Goal: Task Accomplishment & Management: Use online tool/utility

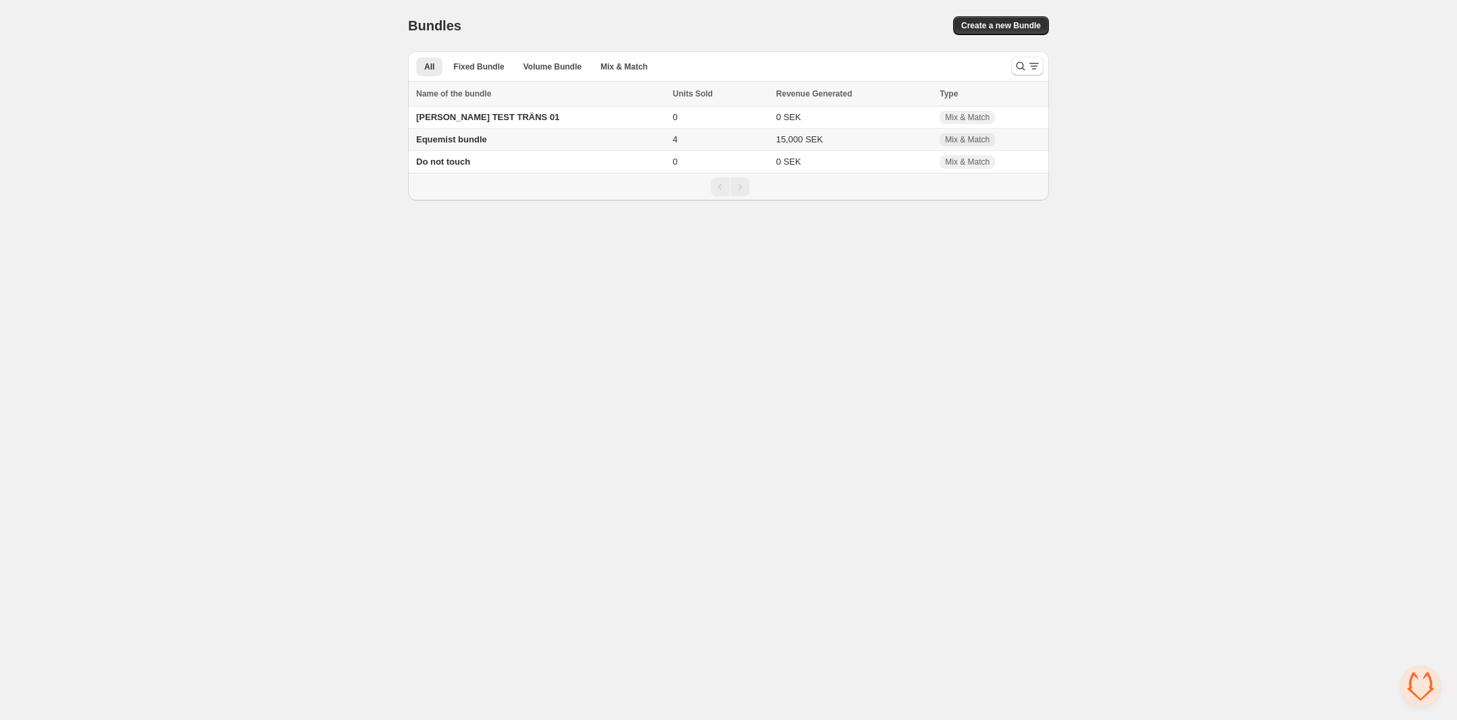
click at [467, 138] on span "Equemist bundle" at bounding box center [451, 139] width 71 height 10
click at [495, 139] on td "Equemist bundle" at bounding box center [538, 140] width 260 height 22
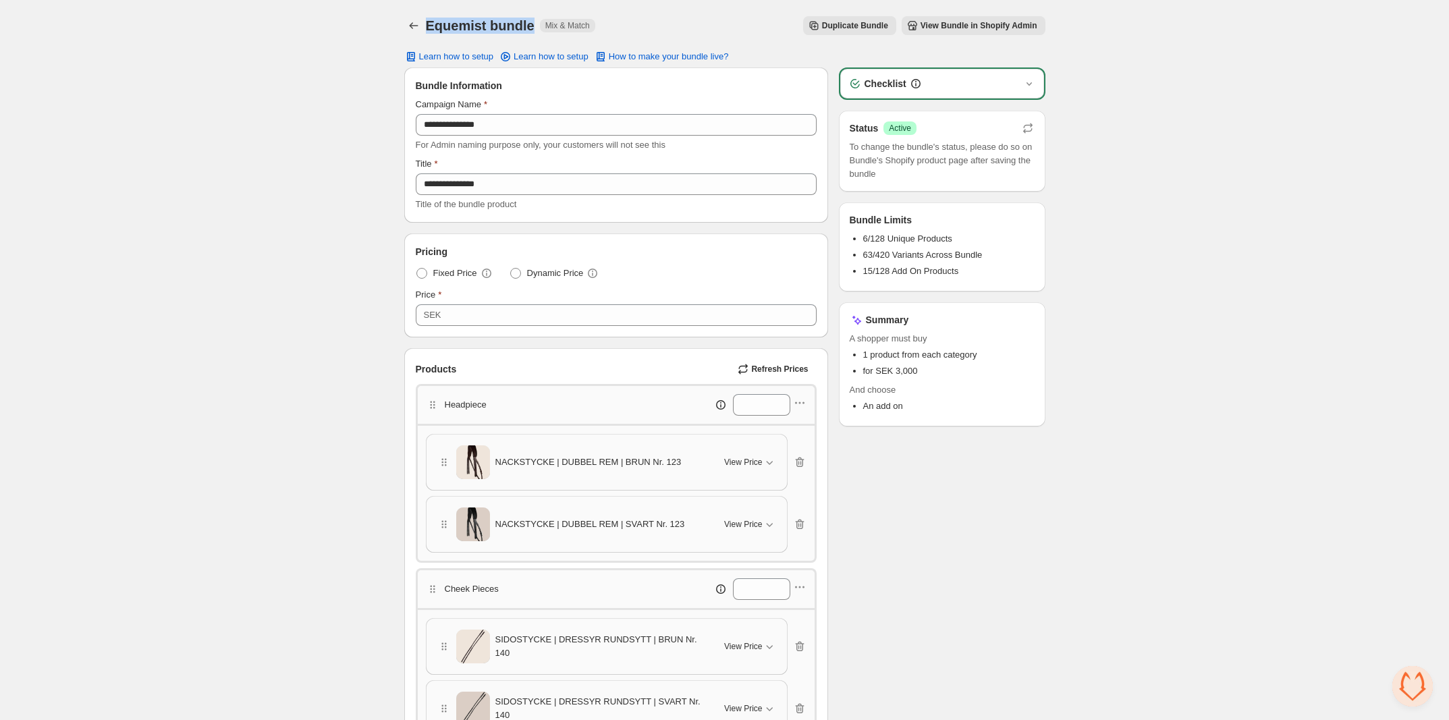
drag, startPoint x: 427, startPoint y: 30, endPoint x: 532, endPoint y: 22, distance: 104.9
click at [532, 22] on div "Equemist bundle Mix & Match" at bounding box center [510, 25] width 169 height 19
click at [847, 28] on span "Duplicate Bundle" at bounding box center [855, 25] width 66 height 11
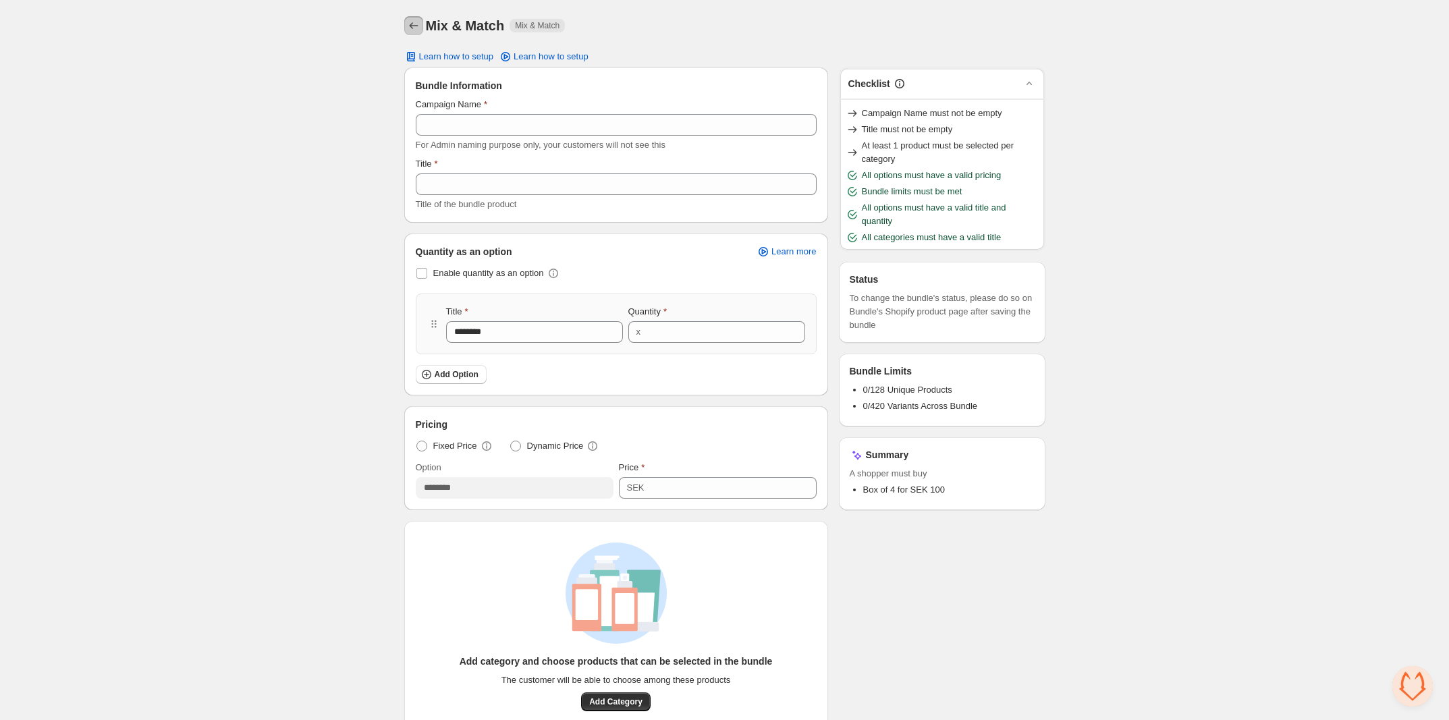
click at [410, 29] on icon "Back" at bounding box center [413, 25] width 13 height 13
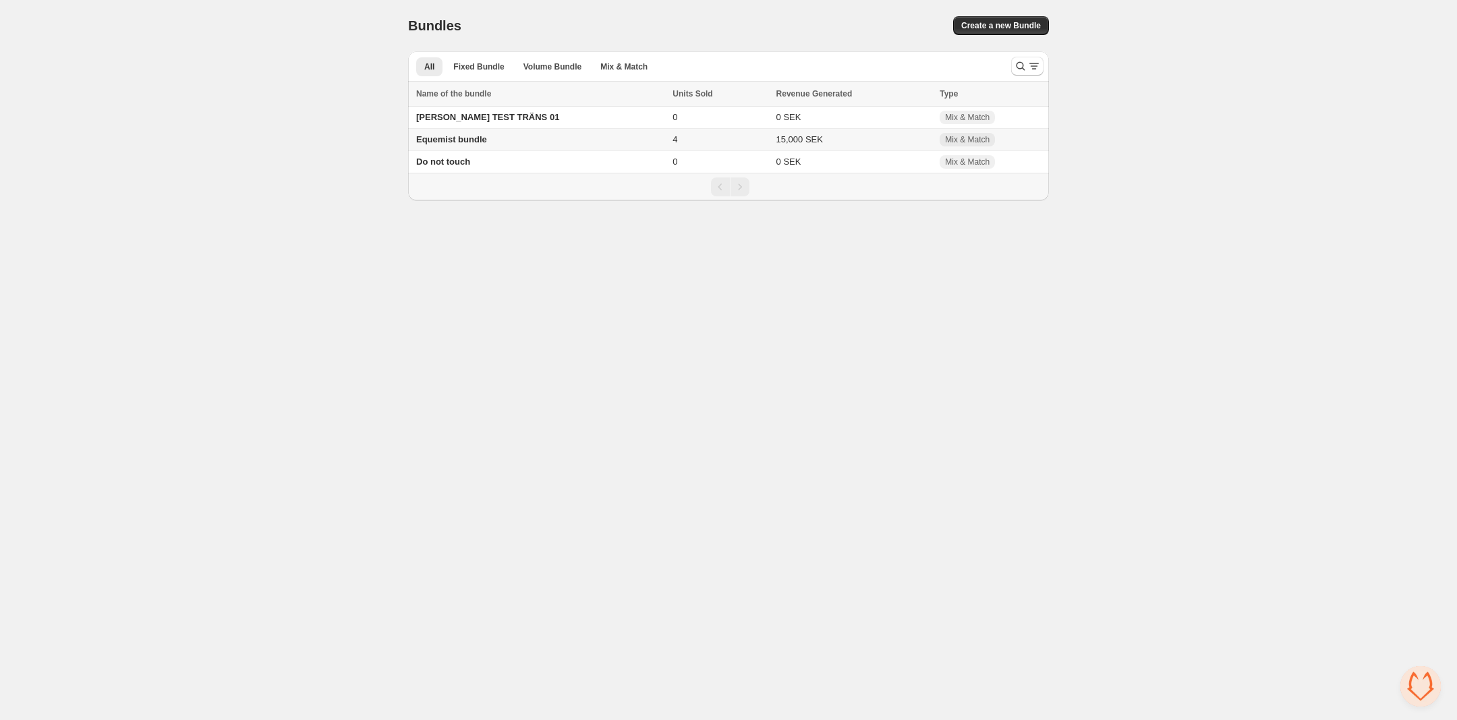
click at [474, 139] on span "Equemist bundle" at bounding box center [451, 139] width 71 height 10
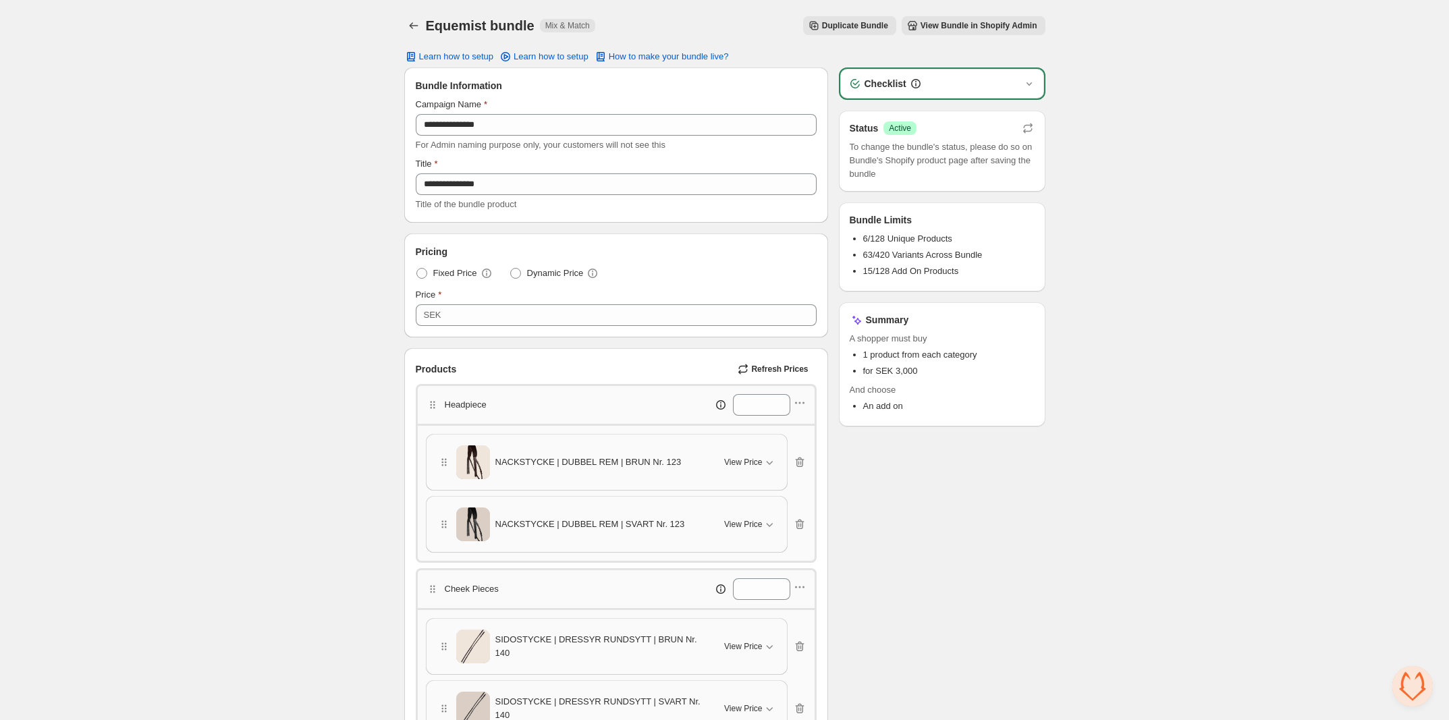
click at [841, 29] on span "Duplicate Bundle" at bounding box center [855, 25] width 66 height 11
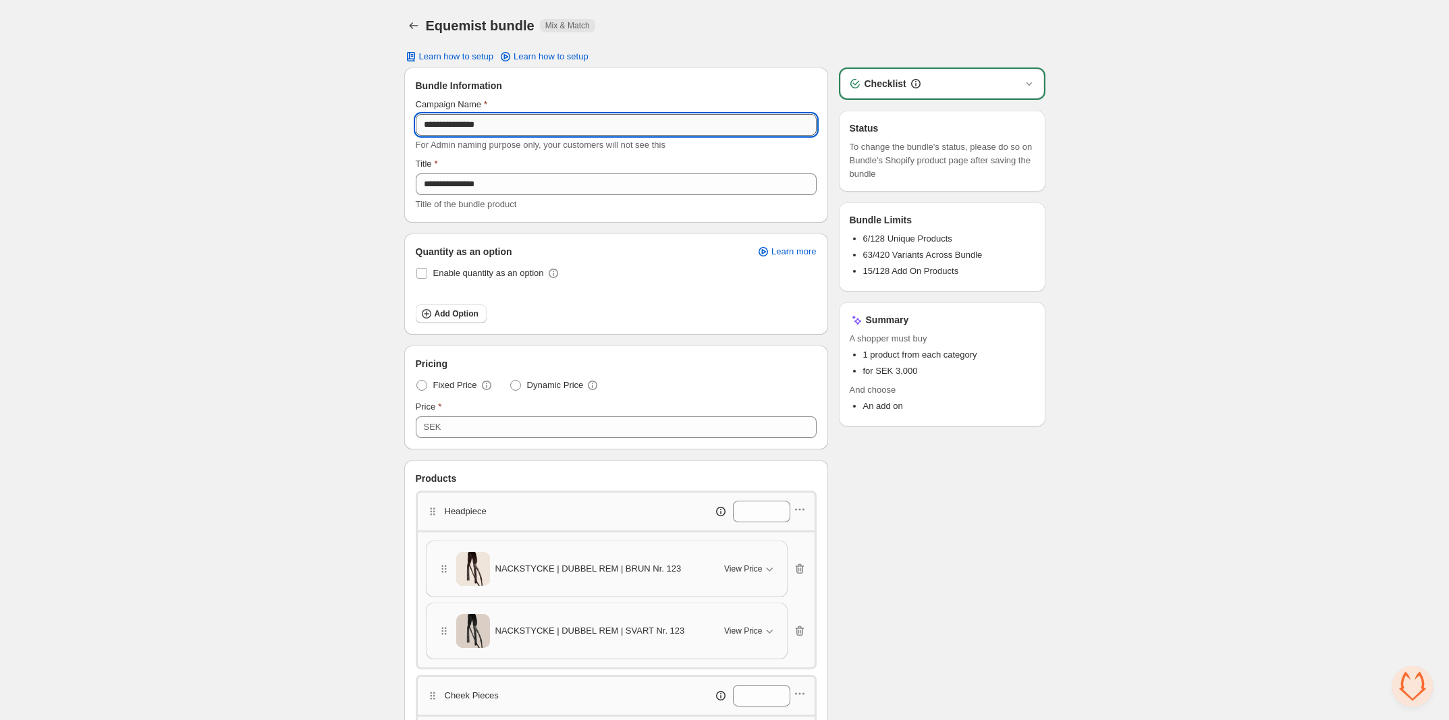
click at [522, 120] on input "**********" at bounding box center [616, 125] width 401 height 22
click at [503, 123] on input "**********" at bounding box center [616, 125] width 401 height 22
type input "**********"
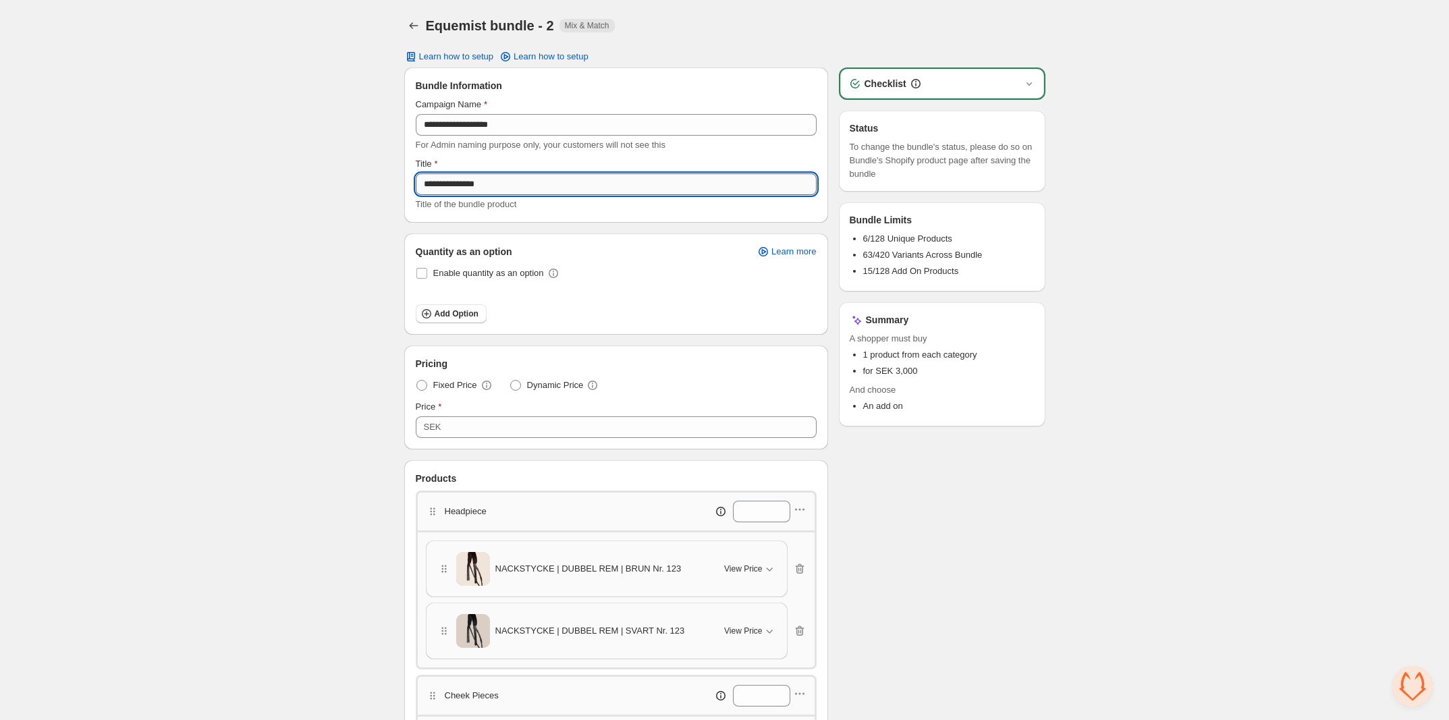
click at [501, 183] on input "**********" at bounding box center [616, 184] width 401 height 22
type input "**********"
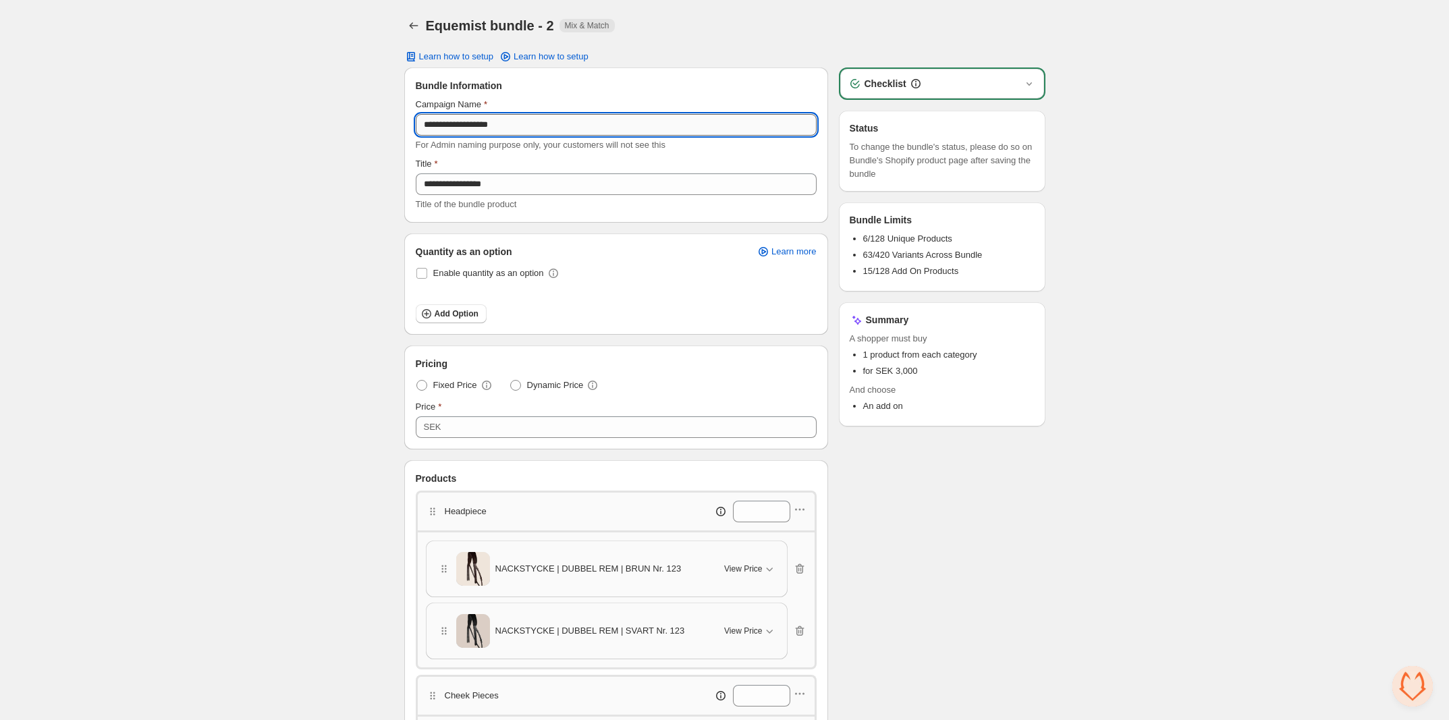
click at [493, 128] on input "**********" at bounding box center [616, 125] width 401 height 22
type input "**********"
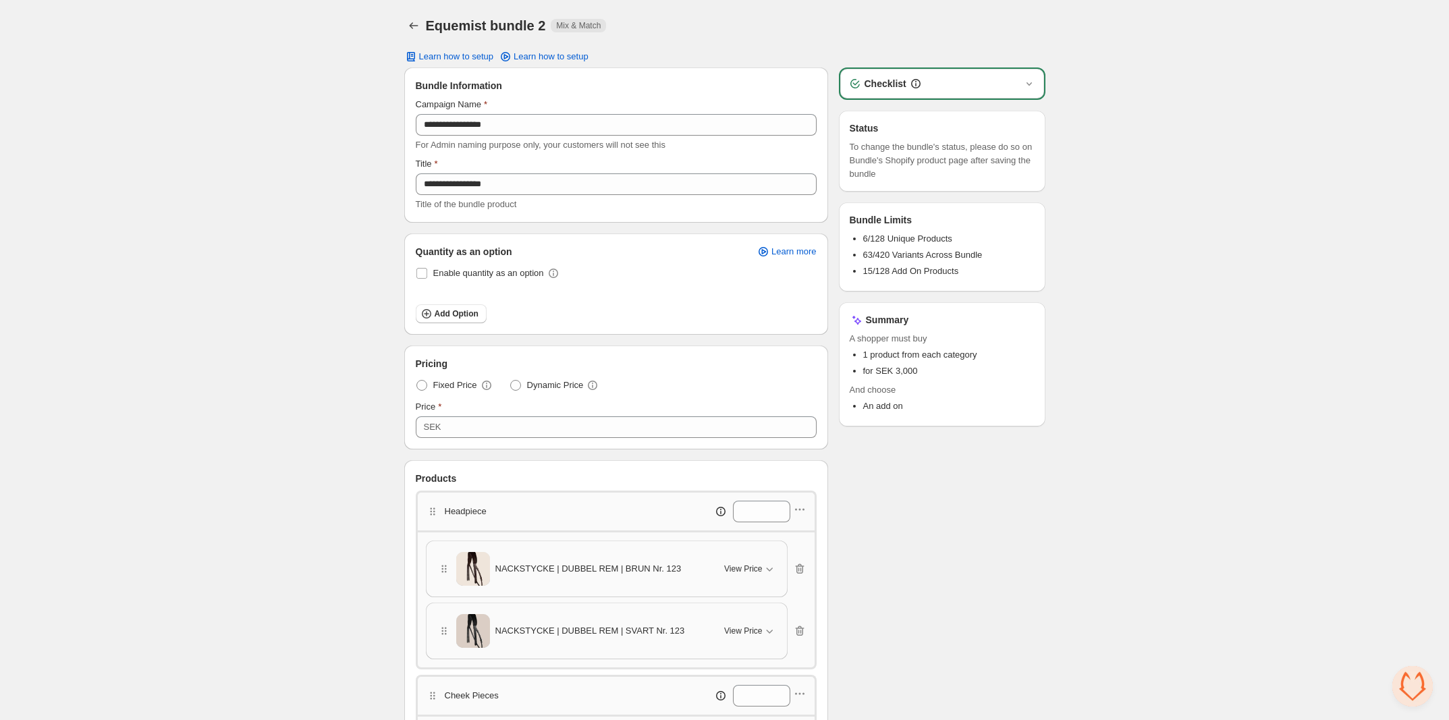
click at [522, 137] on div "**********" at bounding box center [616, 125] width 401 height 54
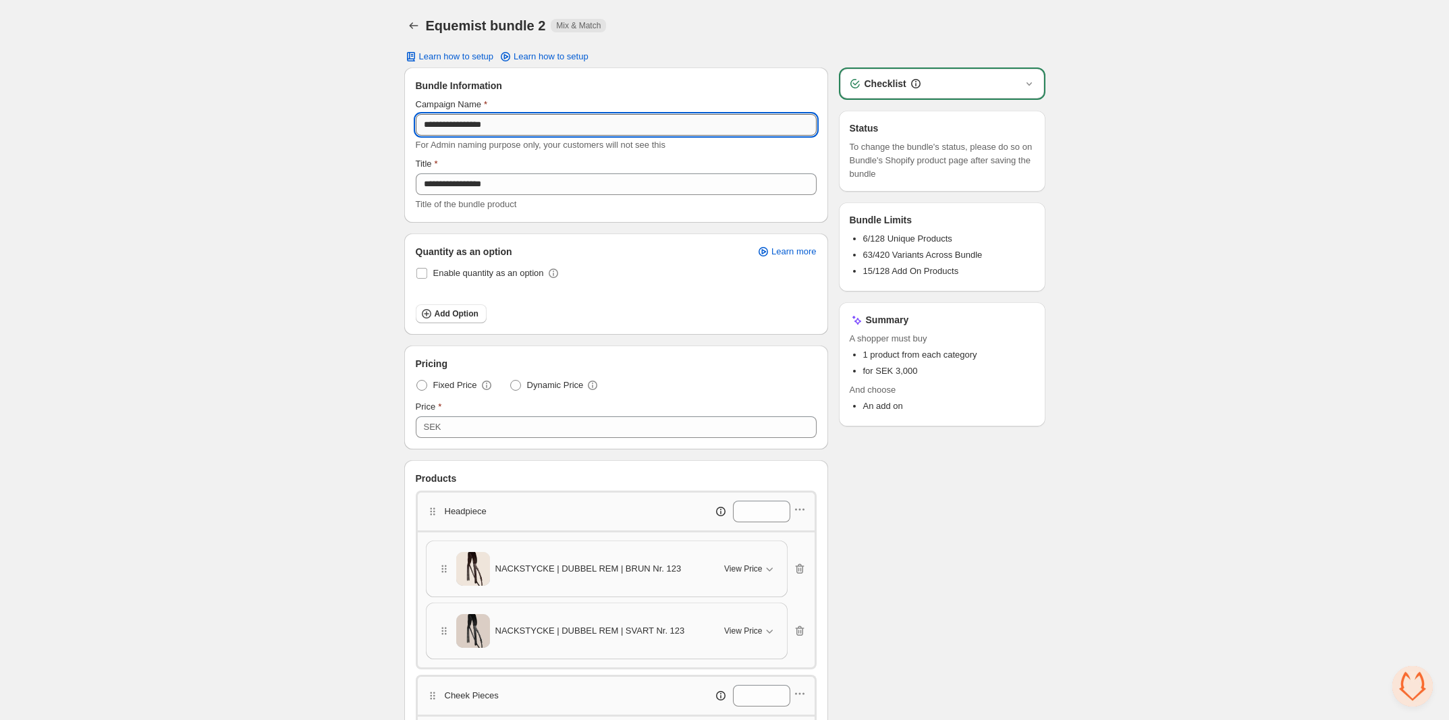
click at [520, 122] on input "**********" at bounding box center [616, 125] width 401 height 22
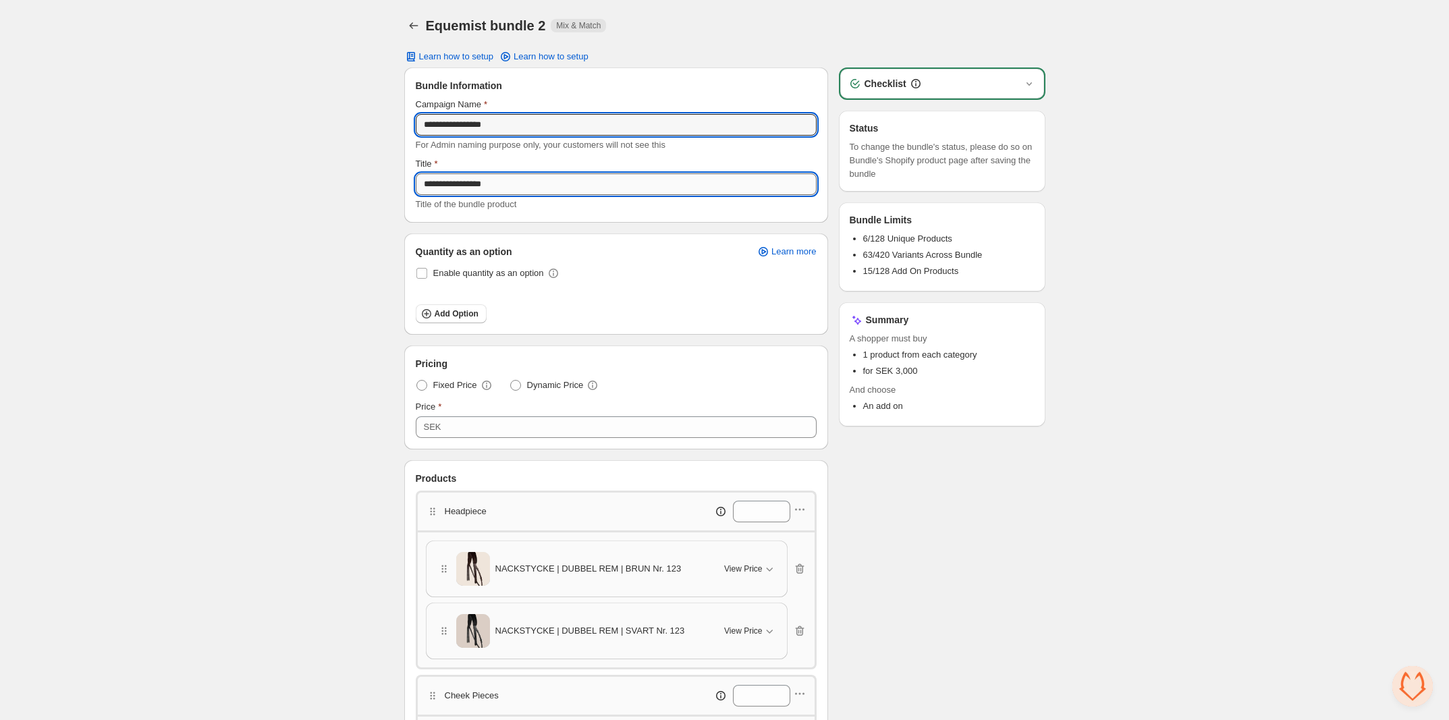
click at [518, 175] on input "**********" at bounding box center [616, 184] width 401 height 22
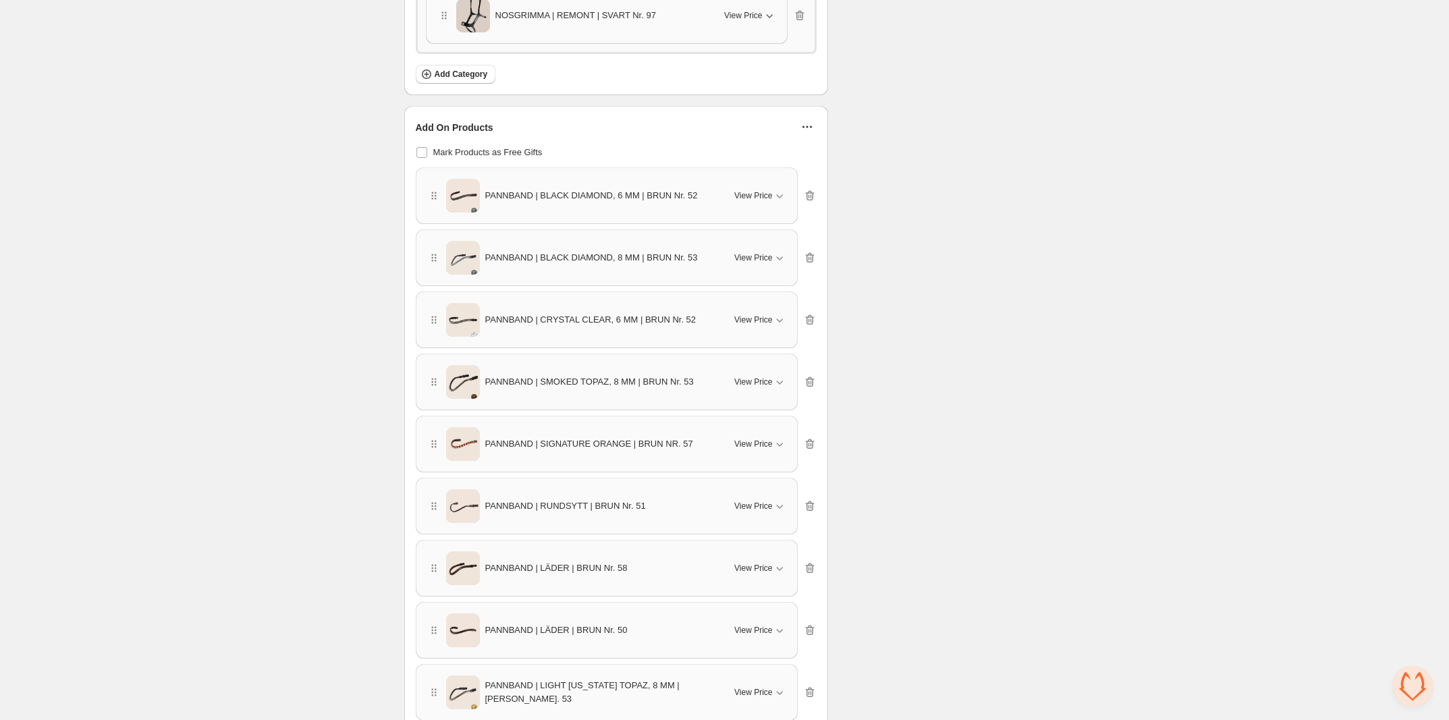
scroll to position [1012, 0]
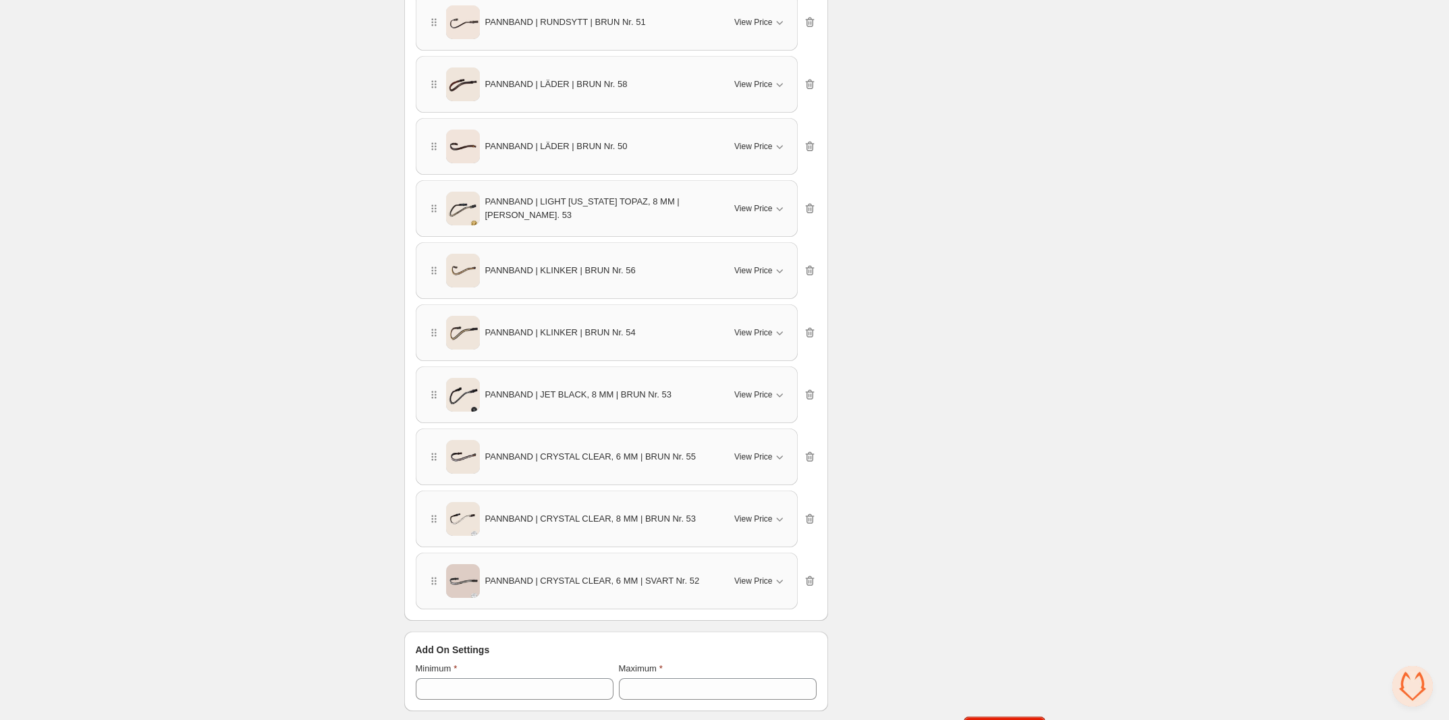
scroll to position [1384, 0]
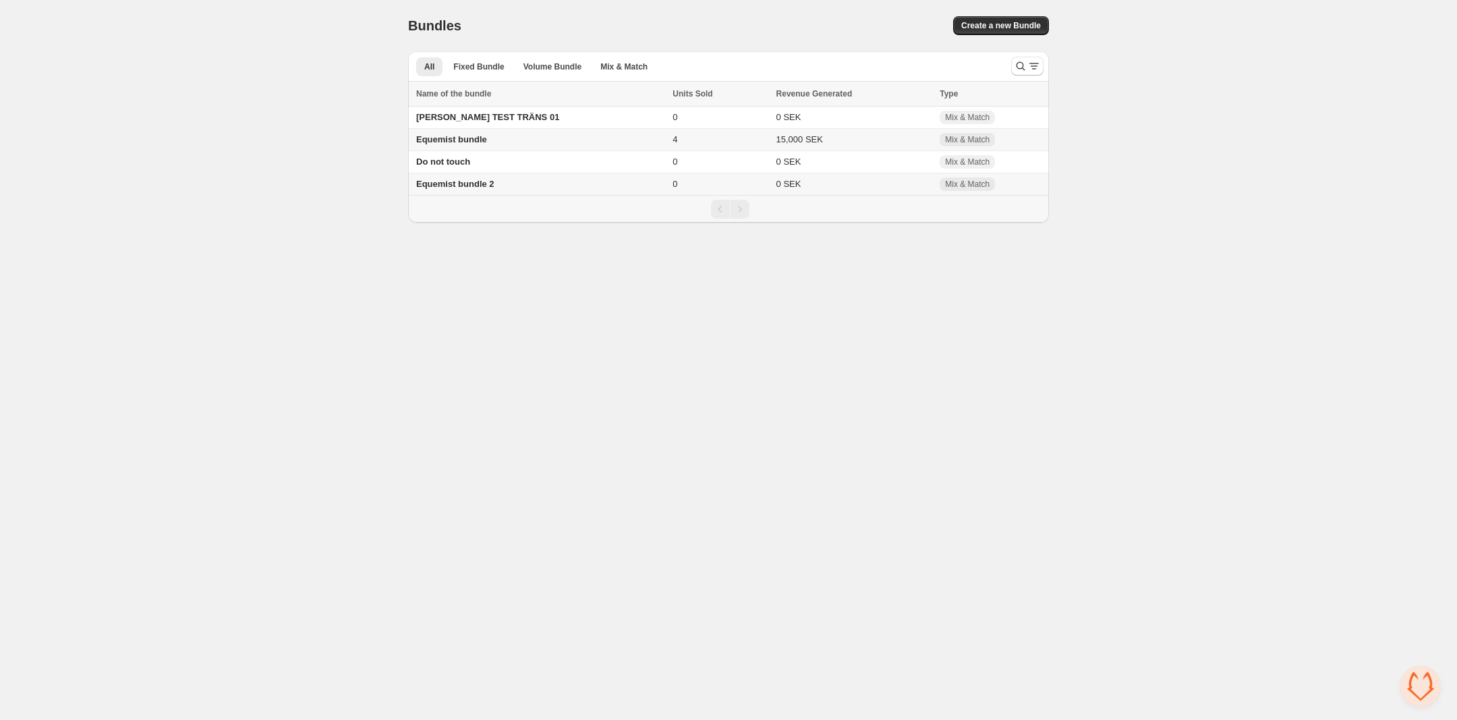
click at [479, 185] on span "Equemist bundle 2" at bounding box center [455, 184] width 78 height 10
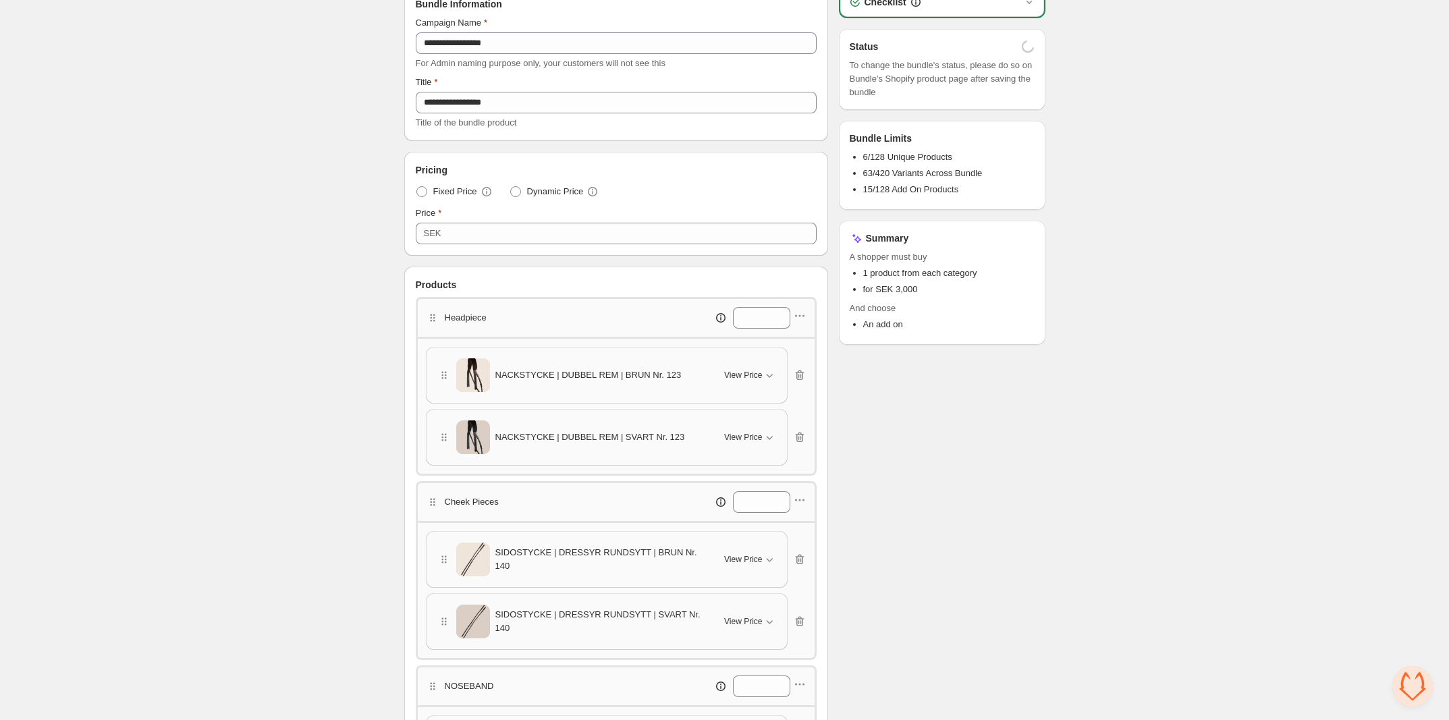
scroll to position [84, 0]
click at [800, 380] on icon "button" at bounding box center [800, 378] width 1 height 4
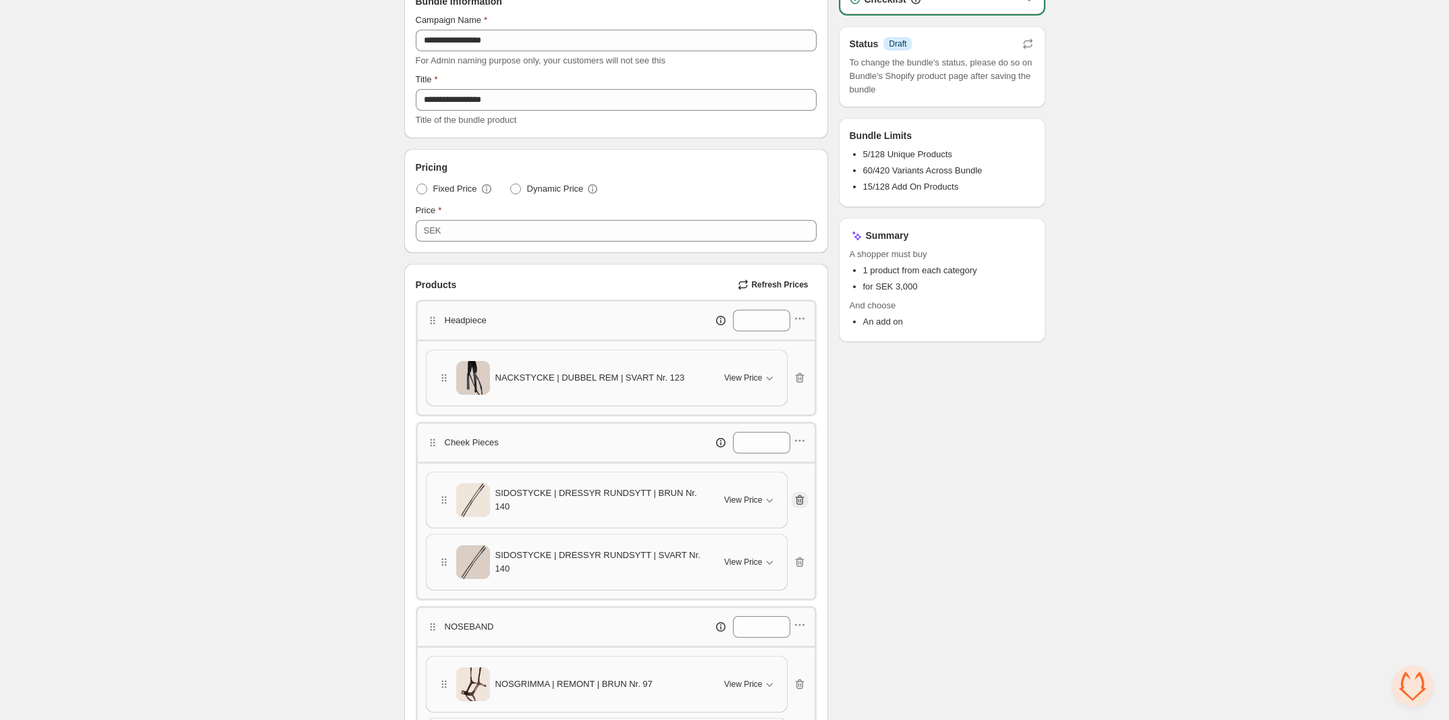
click at [797, 499] on icon "button" at bounding box center [799, 500] width 9 height 10
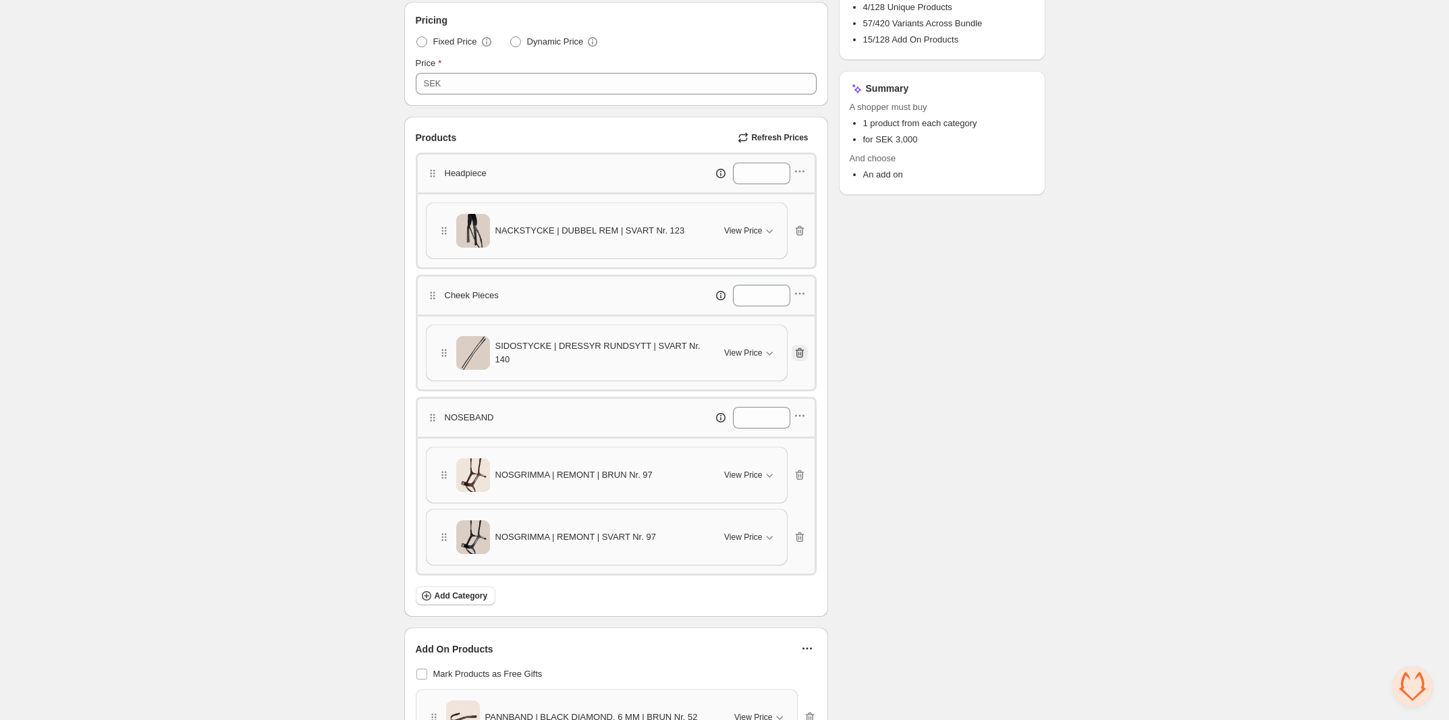
scroll to position [253, 0]
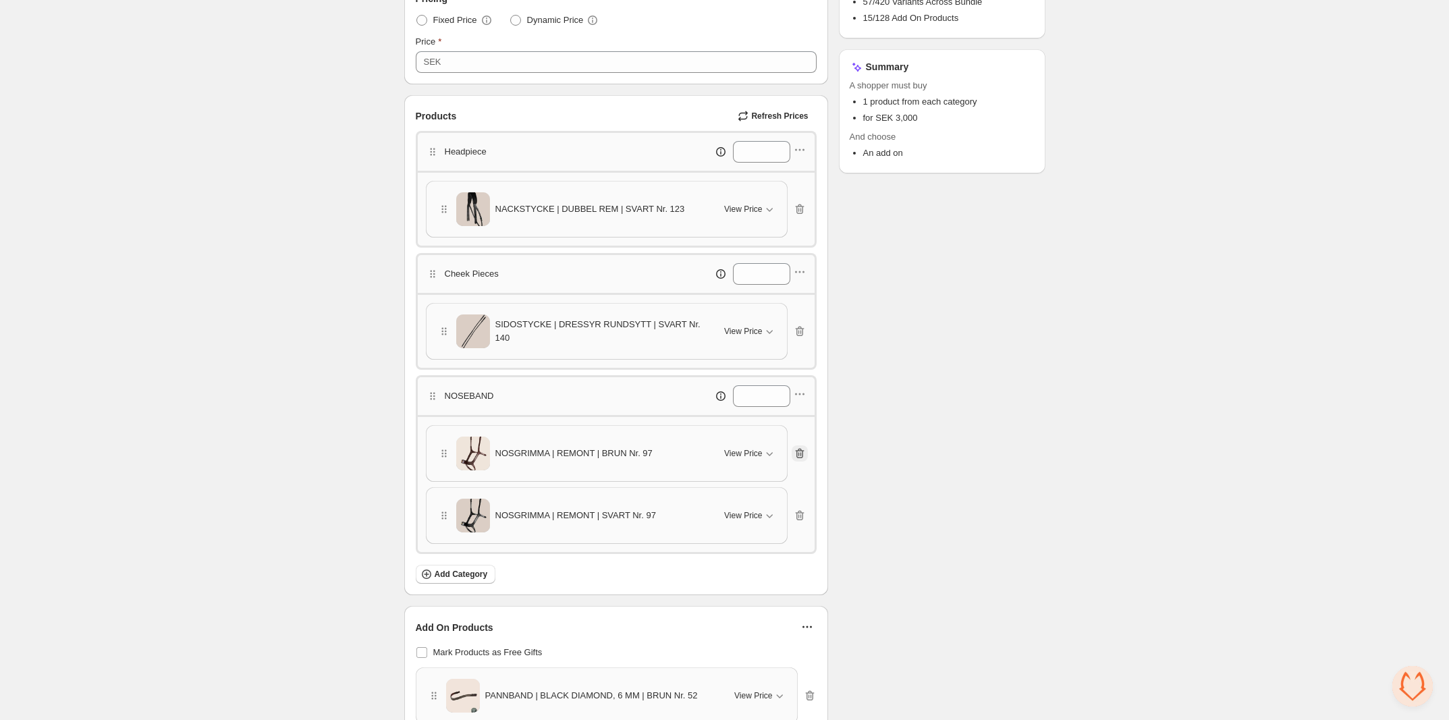
click at [801, 460] on icon "button" at bounding box center [799, 453] width 13 height 13
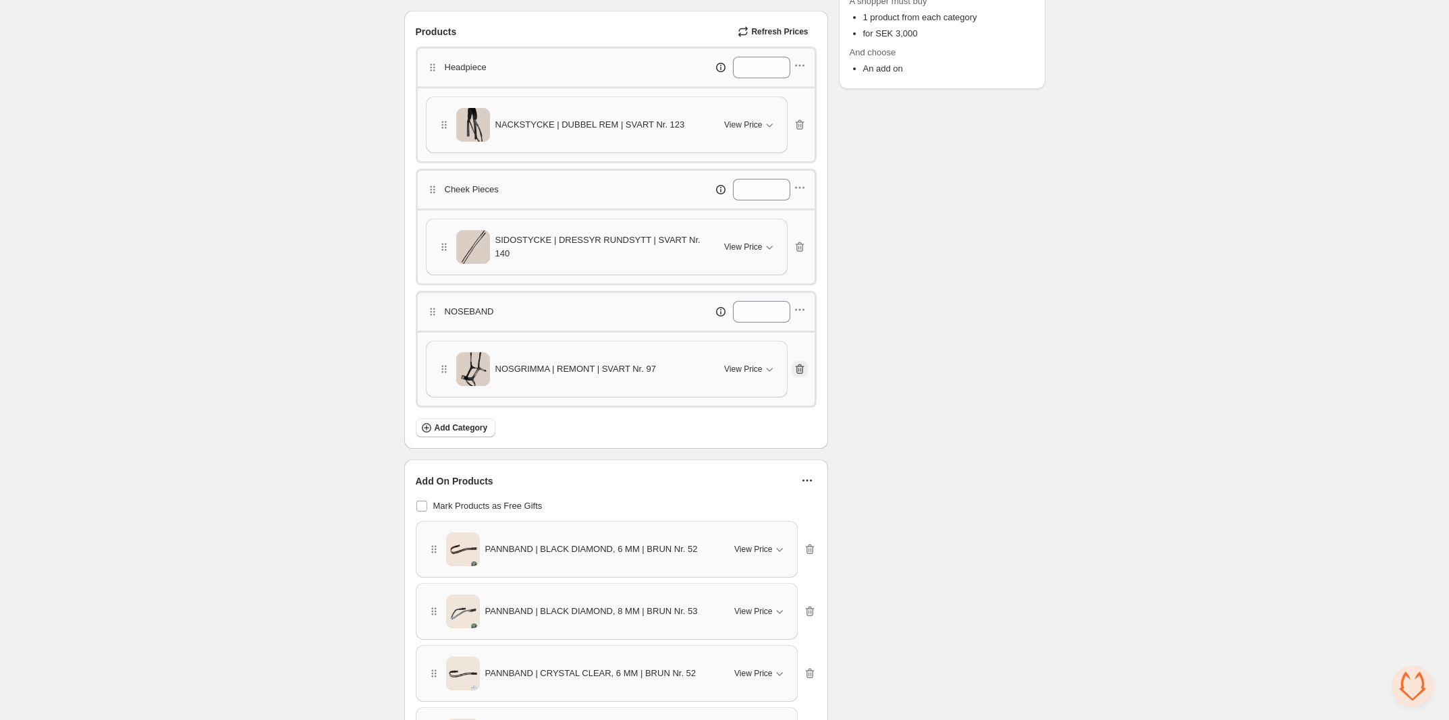
scroll to position [422, 0]
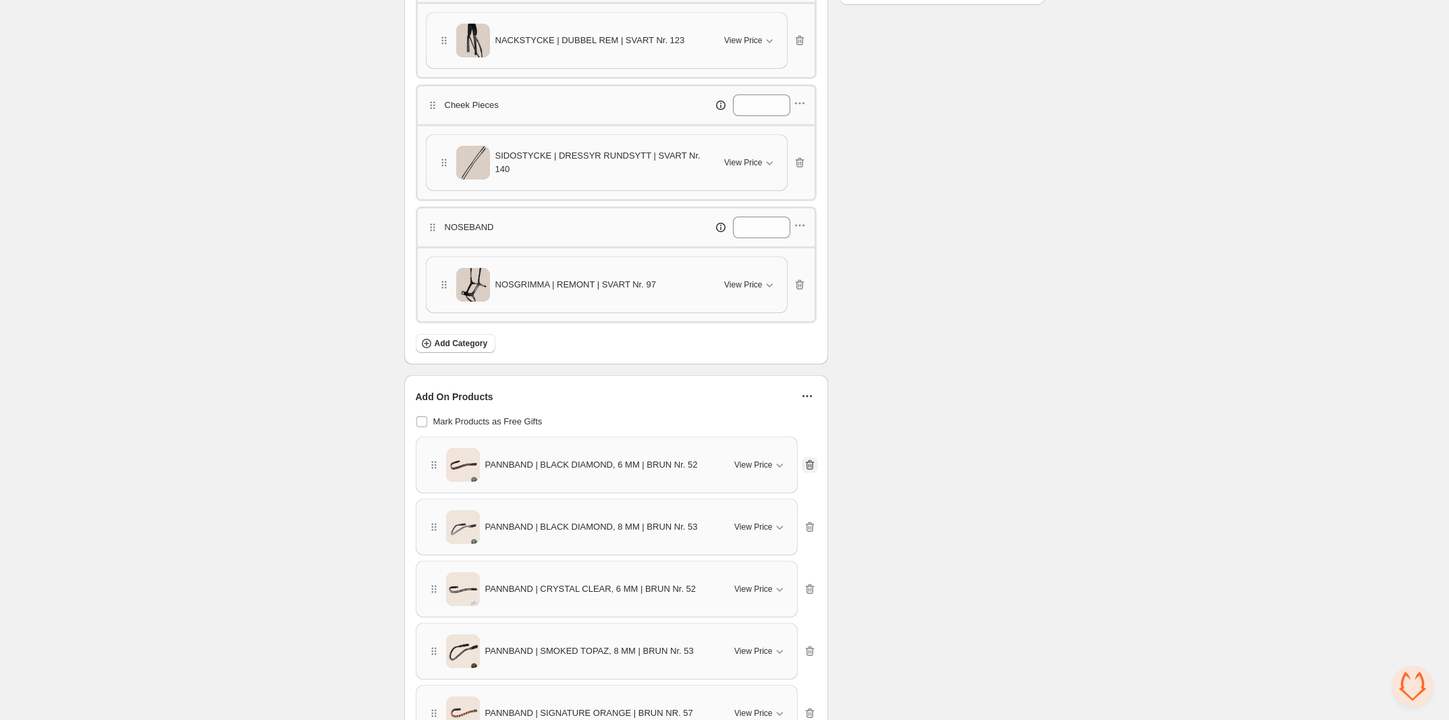
click at [808, 471] on icon "button" at bounding box center [809, 464] width 13 height 13
click at [810, 471] on icon "button" at bounding box center [809, 464] width 13 height 13
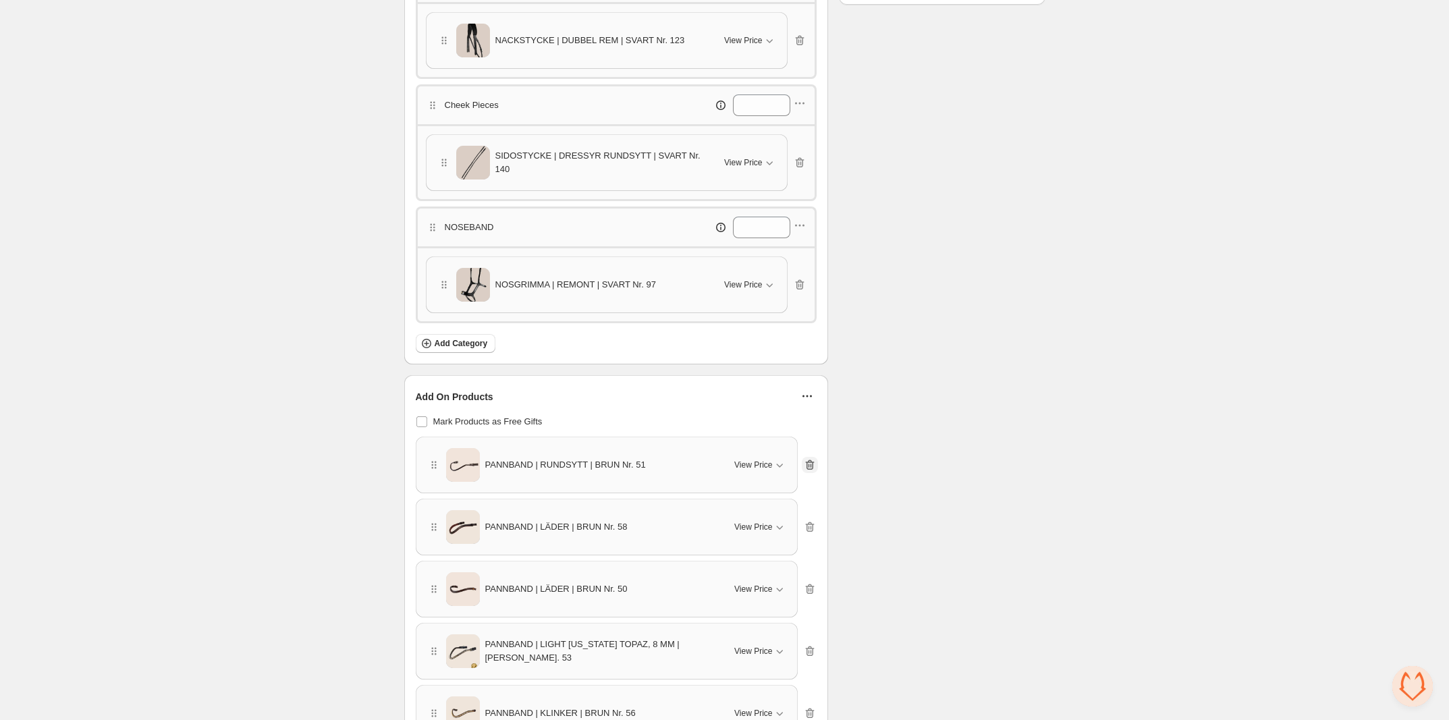
click at [810, 471] on icon "button" at bounding box center [809, 464] width 13 height 13
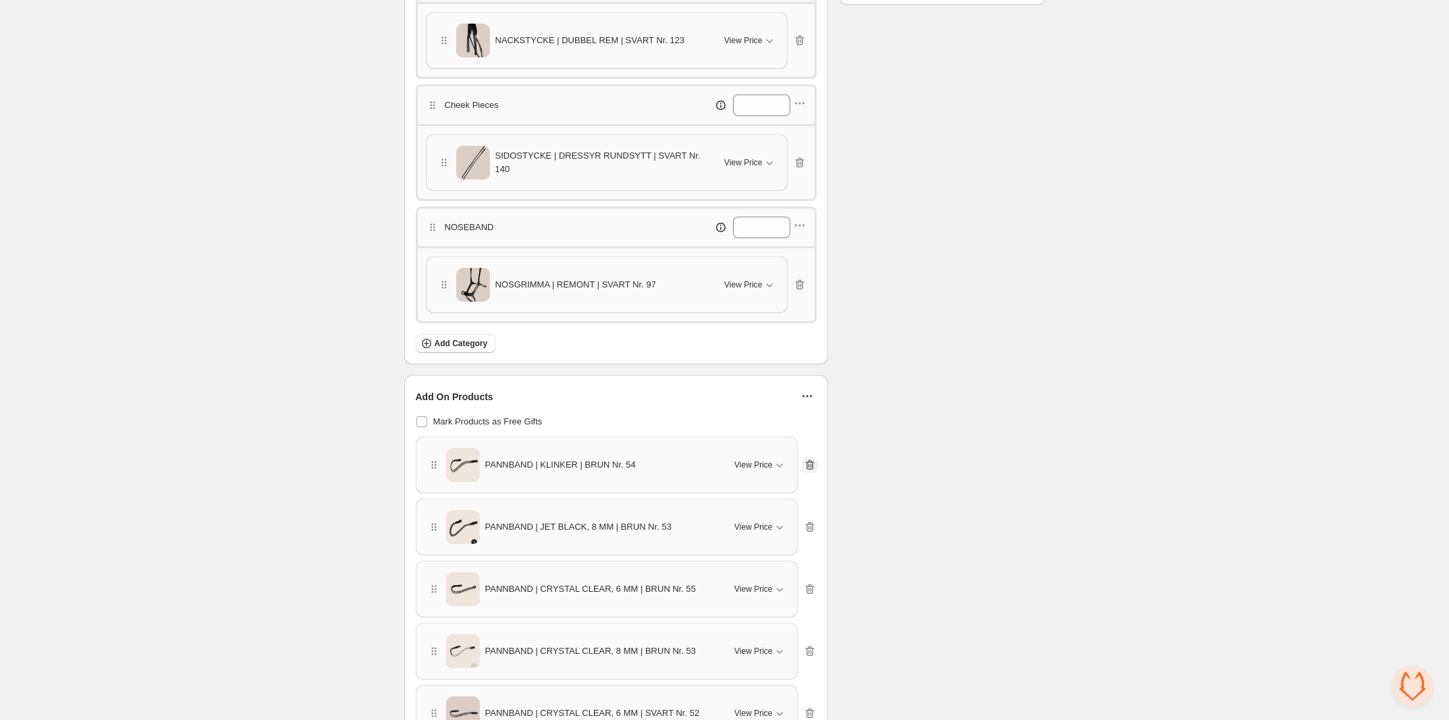
click at [810, 471] on icon "button" at bounding box center [809, 464] width 13 height 13
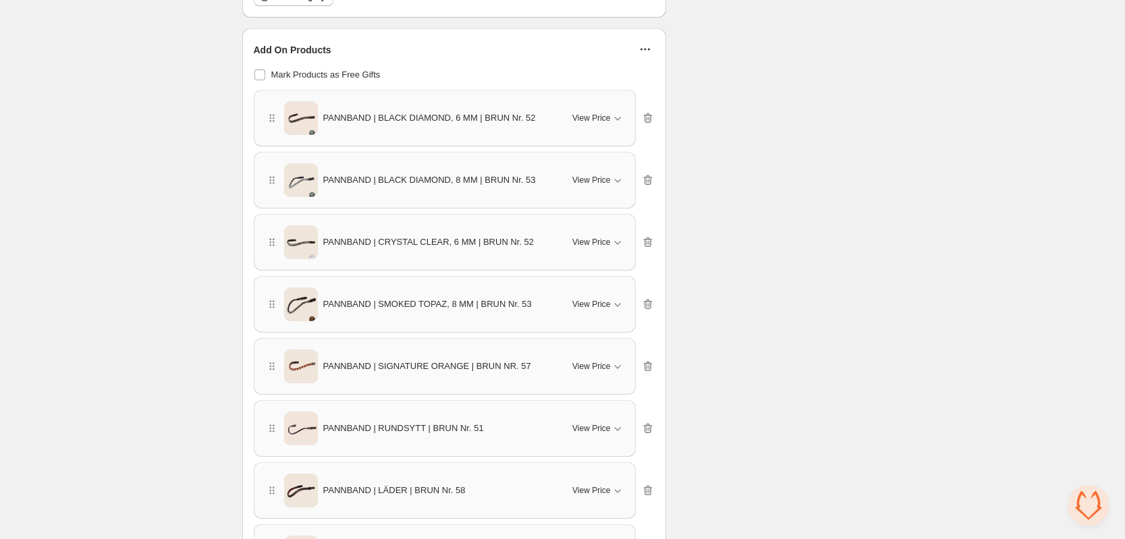
scroll to position [987, 0]
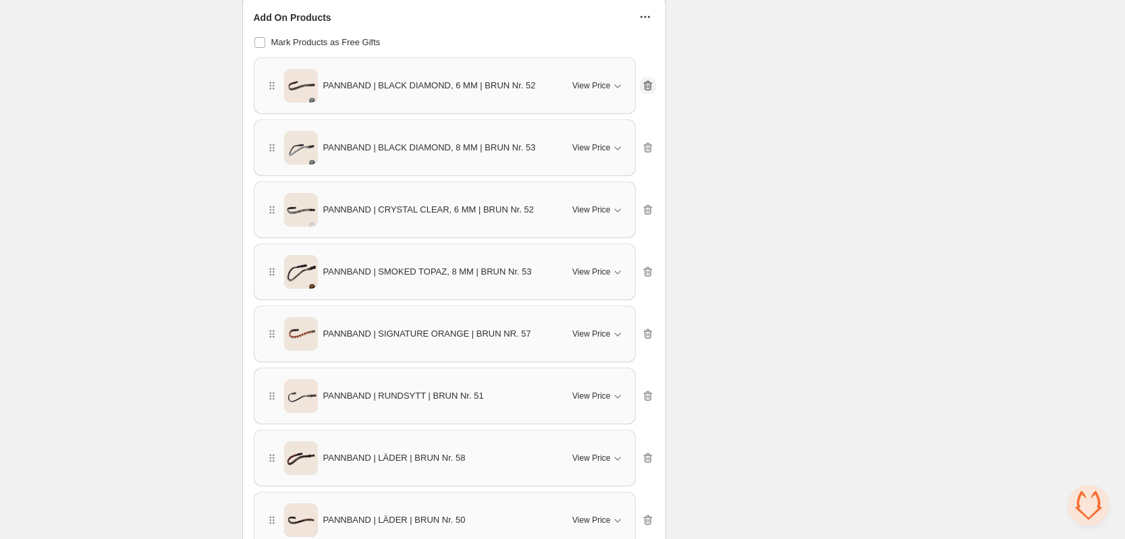
click at [648, 87] on icon "button" at bounding box center [647, 85] width 13 height 13
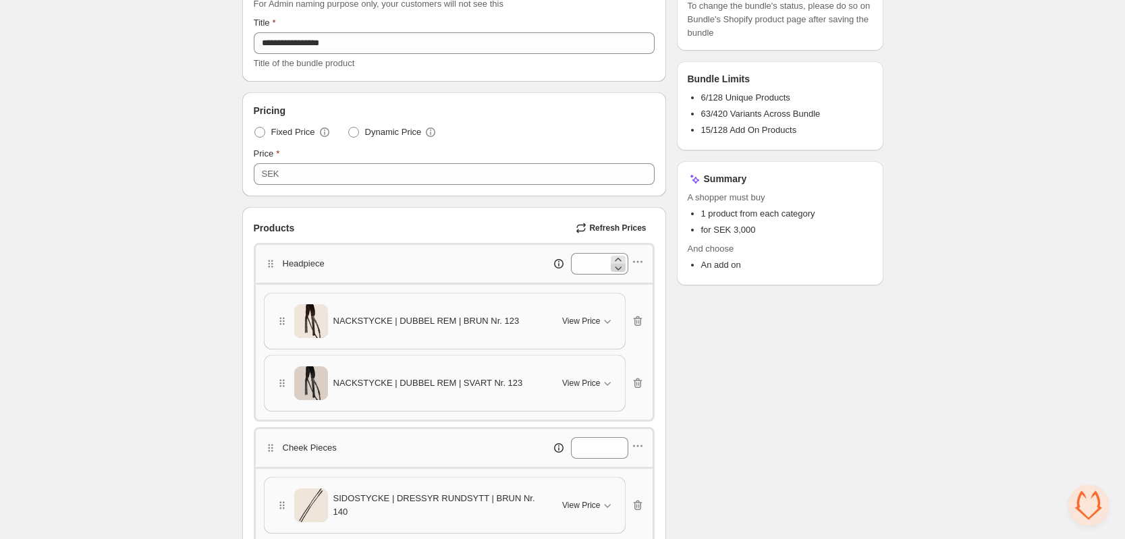
scroll to position [142, 0]
click at [638, 327] on button "button" at bounding box center [637, 320] width 16 height 16
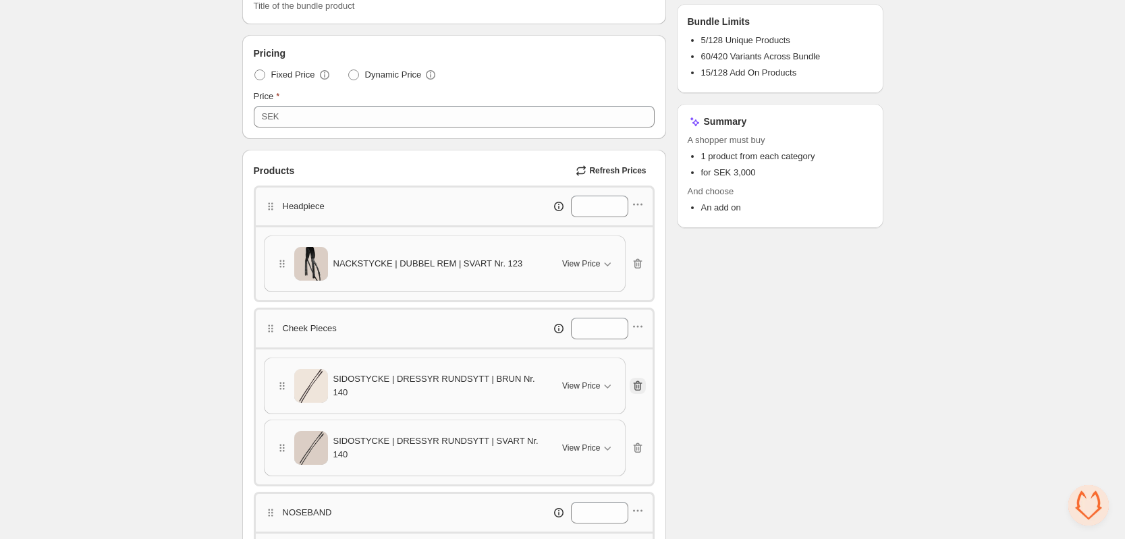
scroll to position [206, 0]
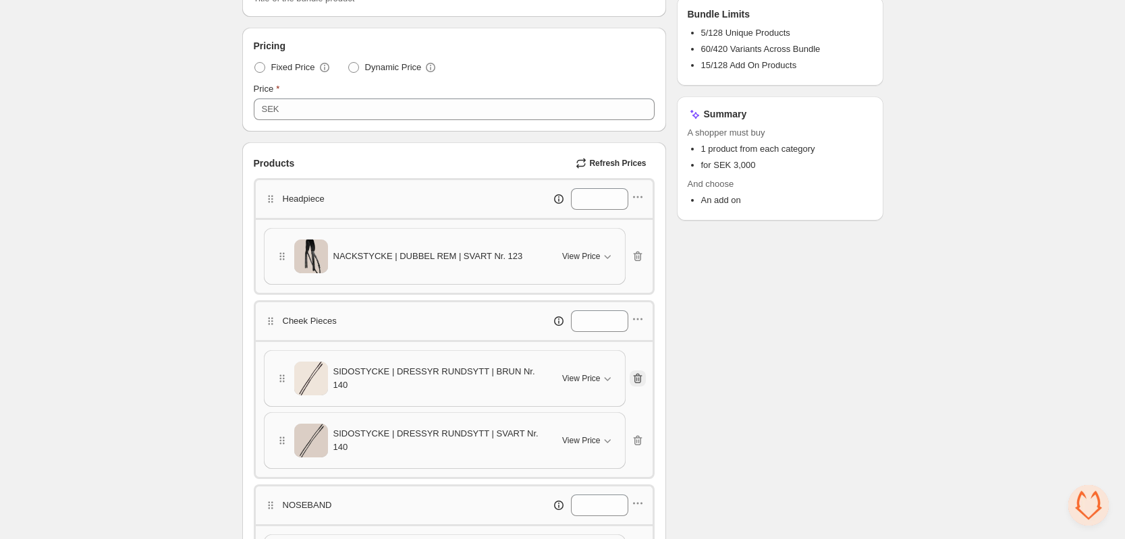
click at [638, 381] on icon "button" at bounding box center [637, 378] width 13 height 13
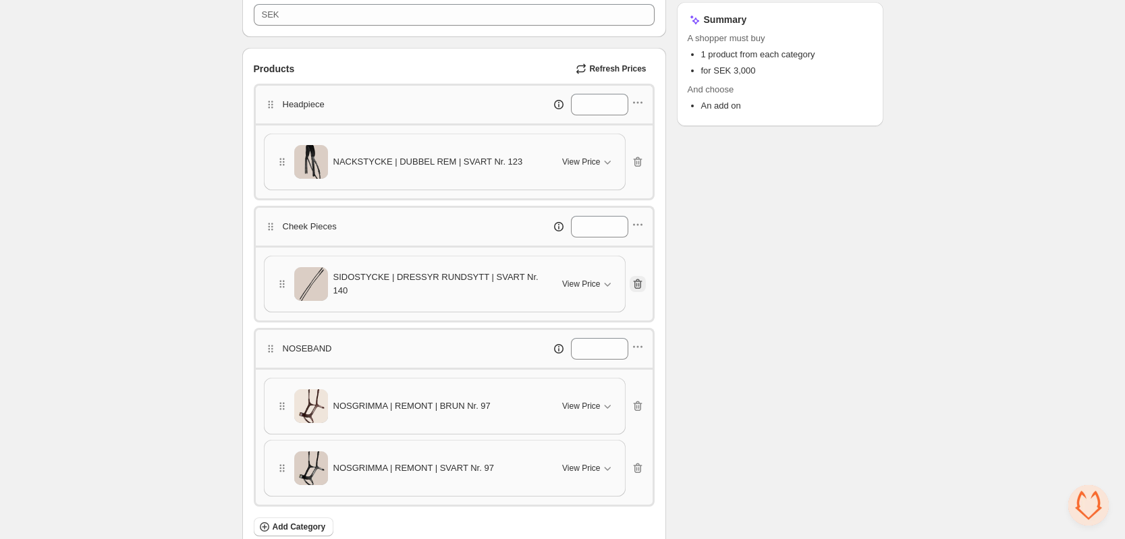
scroll to position [302, 0]
click at [634, 399] on icon "button" at bounding box center [637, 403] width 13 height 13
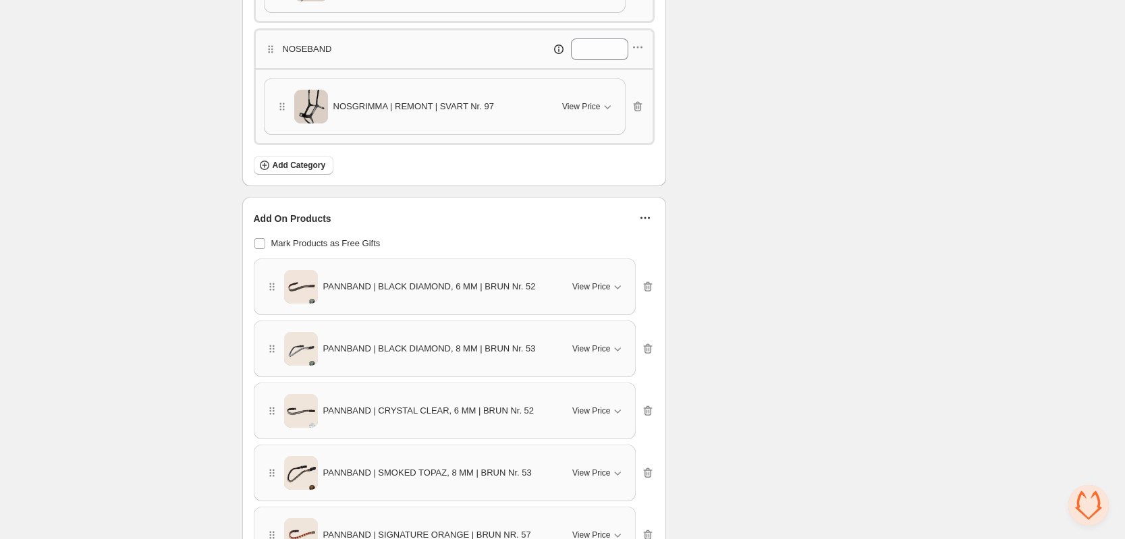
scroll to position [665, 0]
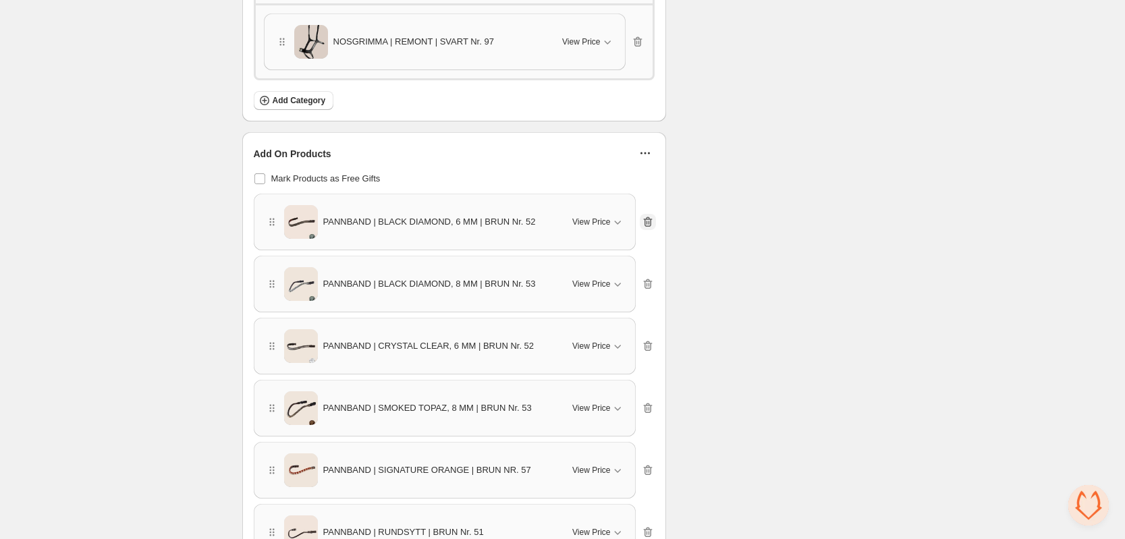
click at [646, 214] on button "button" at bounding box center [648, 222] width 16 height 16
click at [646, 277] on icon "button" at bounding box center [647, 283] width 13 height 13
click at [645, 277] on icon "button" at bounding box center [647, 283] width 13 height 13
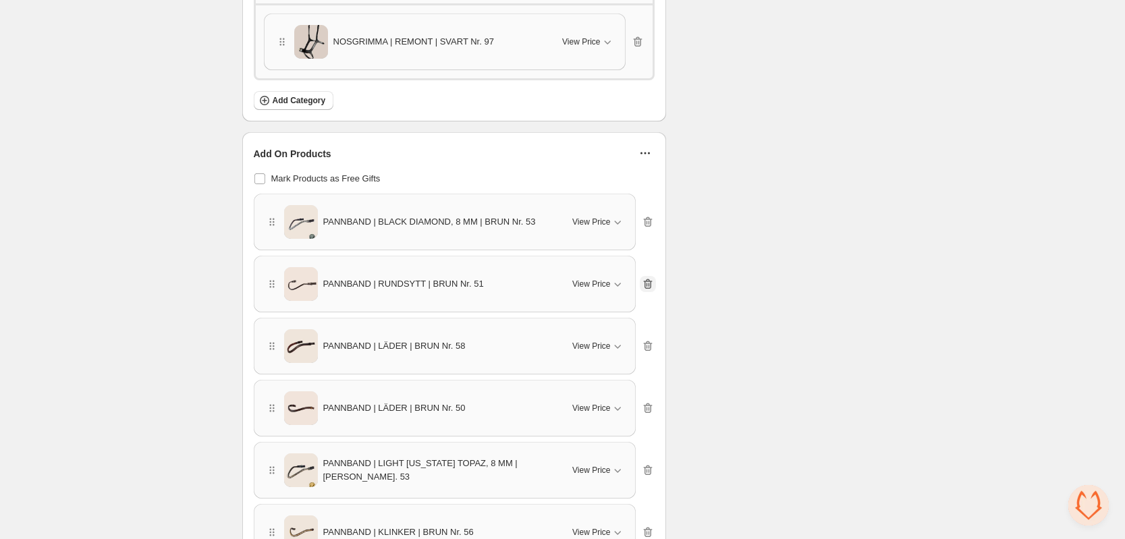
click at [645, 277] on icon "button" at bounding box center [647, 283] width 13 height 13
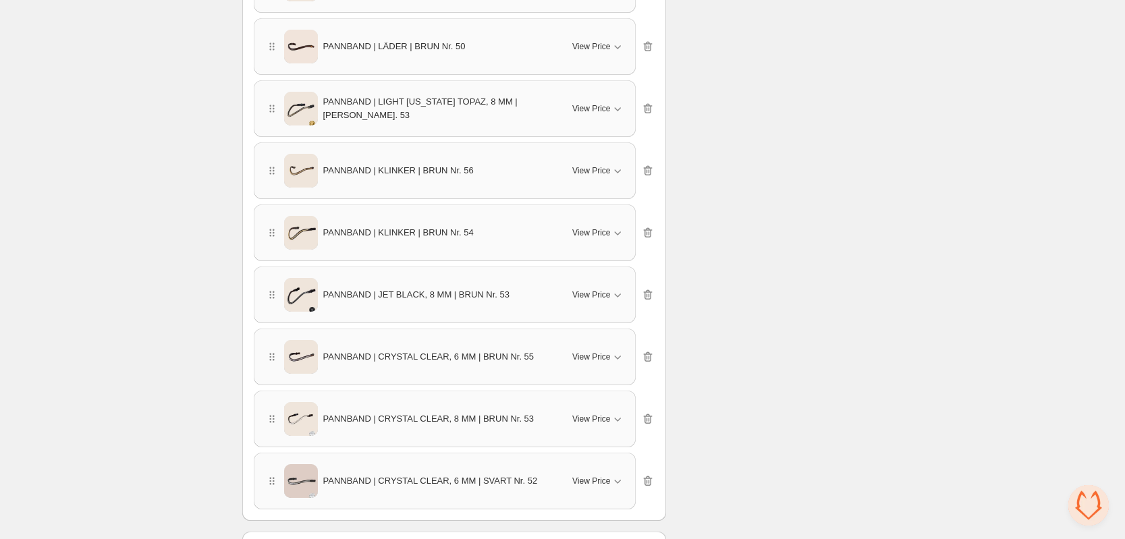
scroll to position [1065, 0]
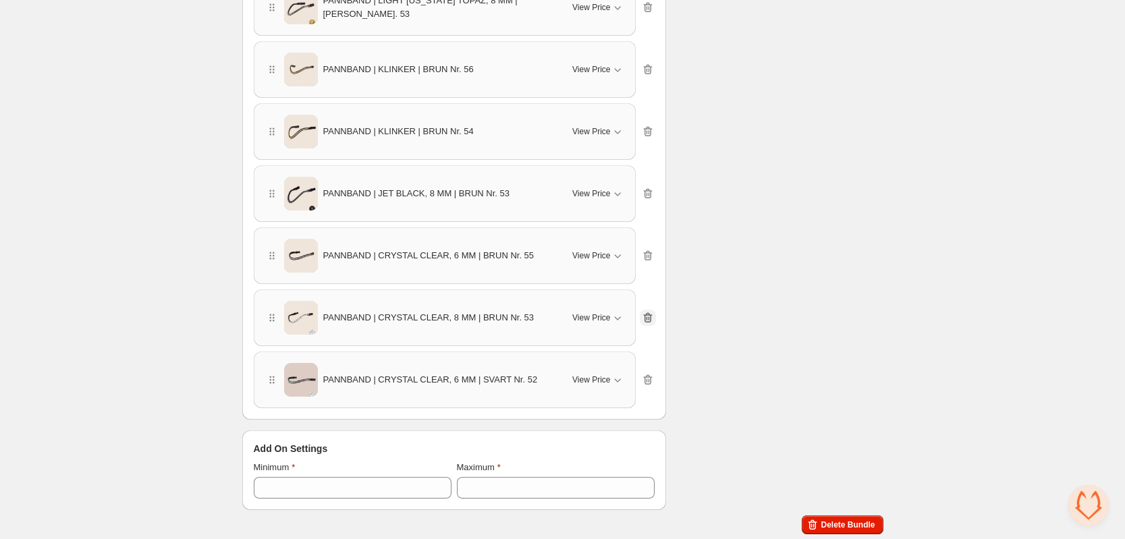
click at [646, 321] on icon "button" at bounding box center [647, 318] width 9 height 10
click at [644, 323] on icon "button" at bounding box center [647, 317] width 13 height 13
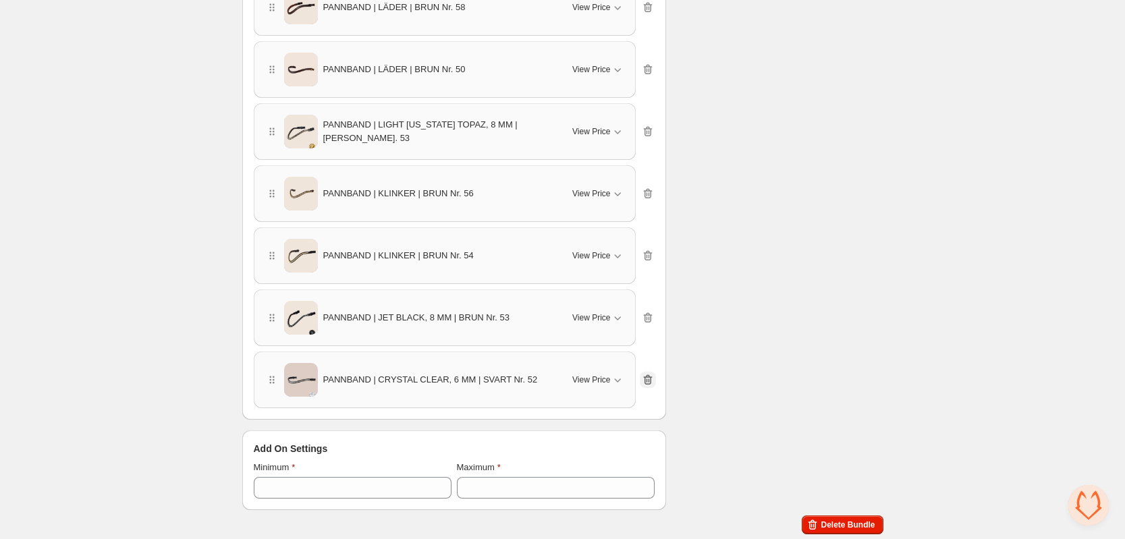
click at [644, 323] on icon "button" at bounding box center [647, 317] width 13 height 13
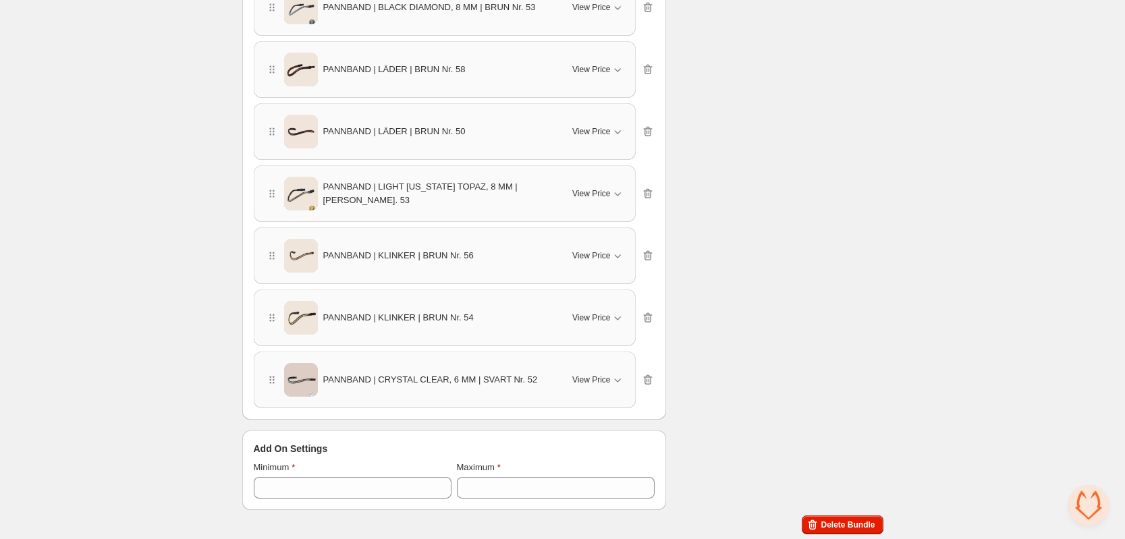
click at [644, 323] on icon "button" at bounding box center [647, 317] width 13 height 13
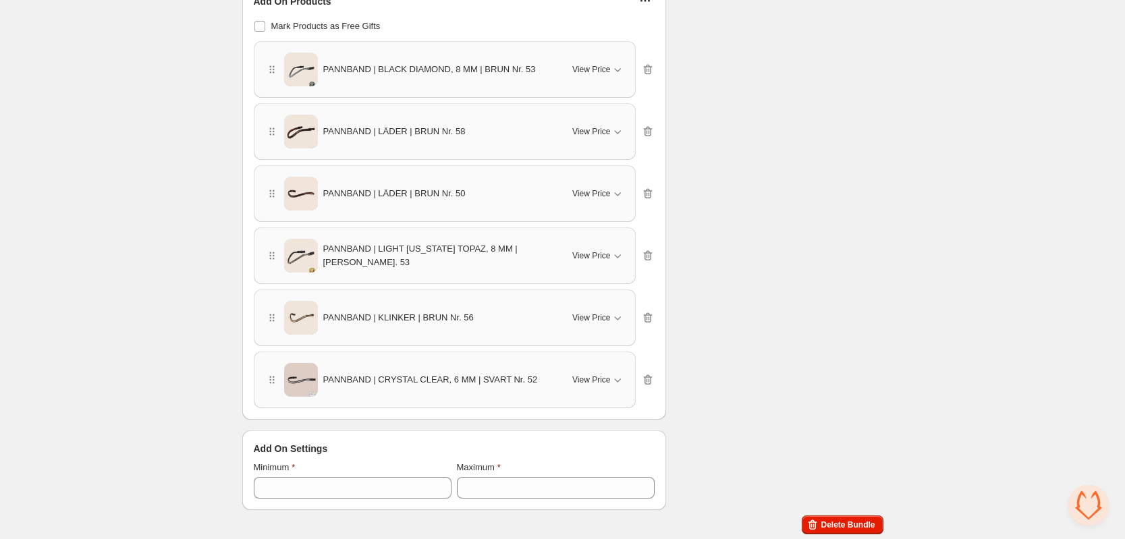
click at [644, 323] on icon "button" at bounding box center [647, 317] width 13 height 13
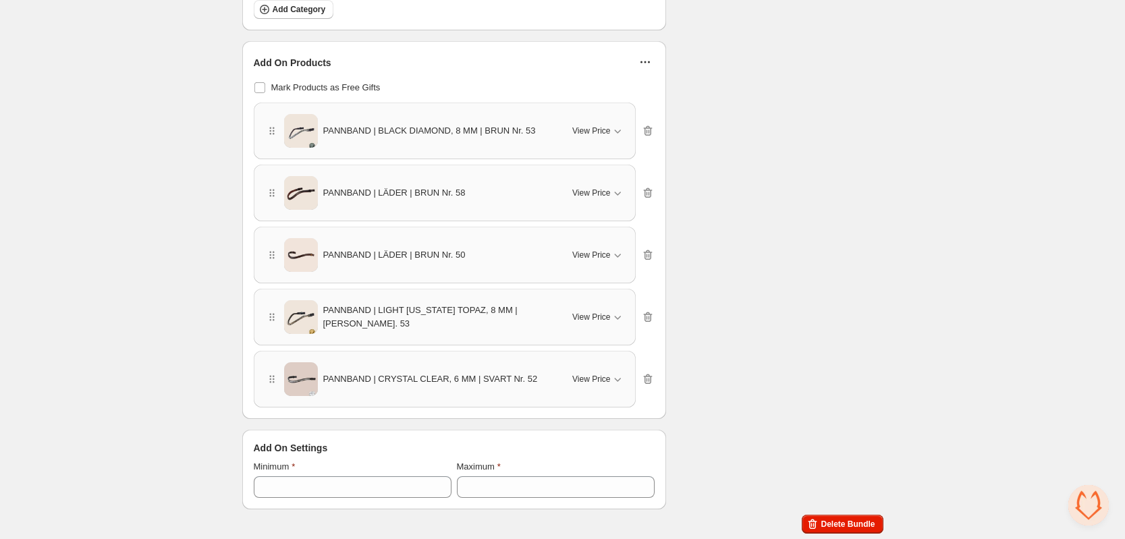
scroll to position [755, 0]
click at [644, 323] on icon "button" at bounding box center [647, 317] width 13 height 13
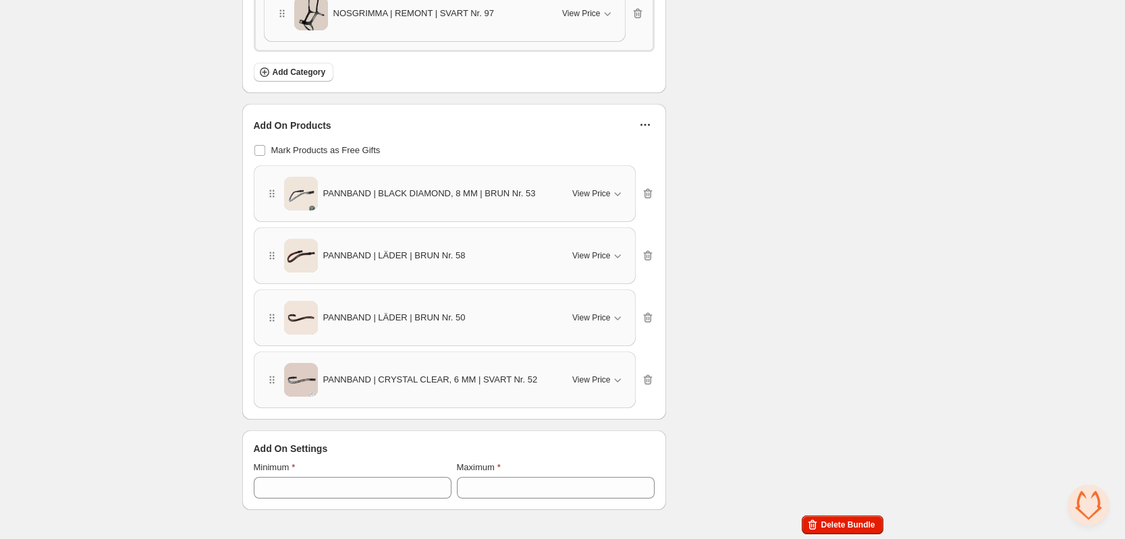
click at [644, 323] on icon "button" at bounding box center [647, 317] width 13 height 13
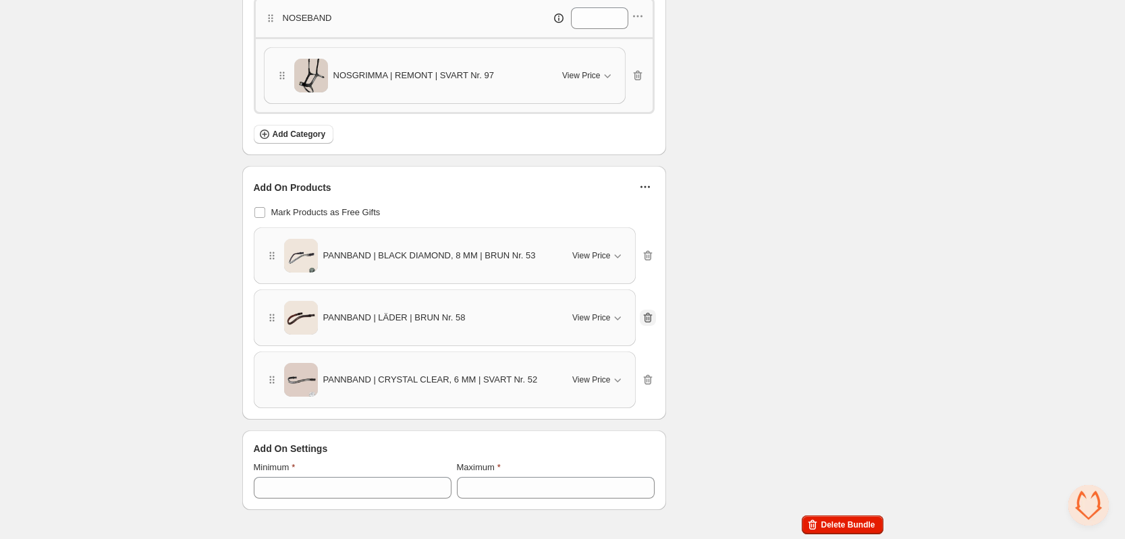
click at [644, 322] on icon "button" at bounding box center [647, 317] width 13 height 13
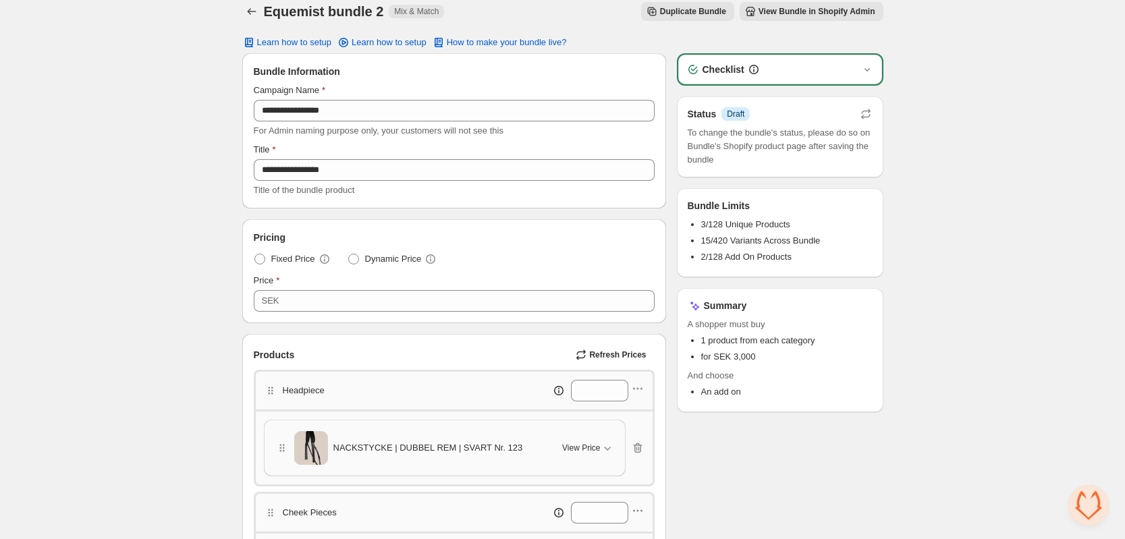
scroll to position [0, 0]
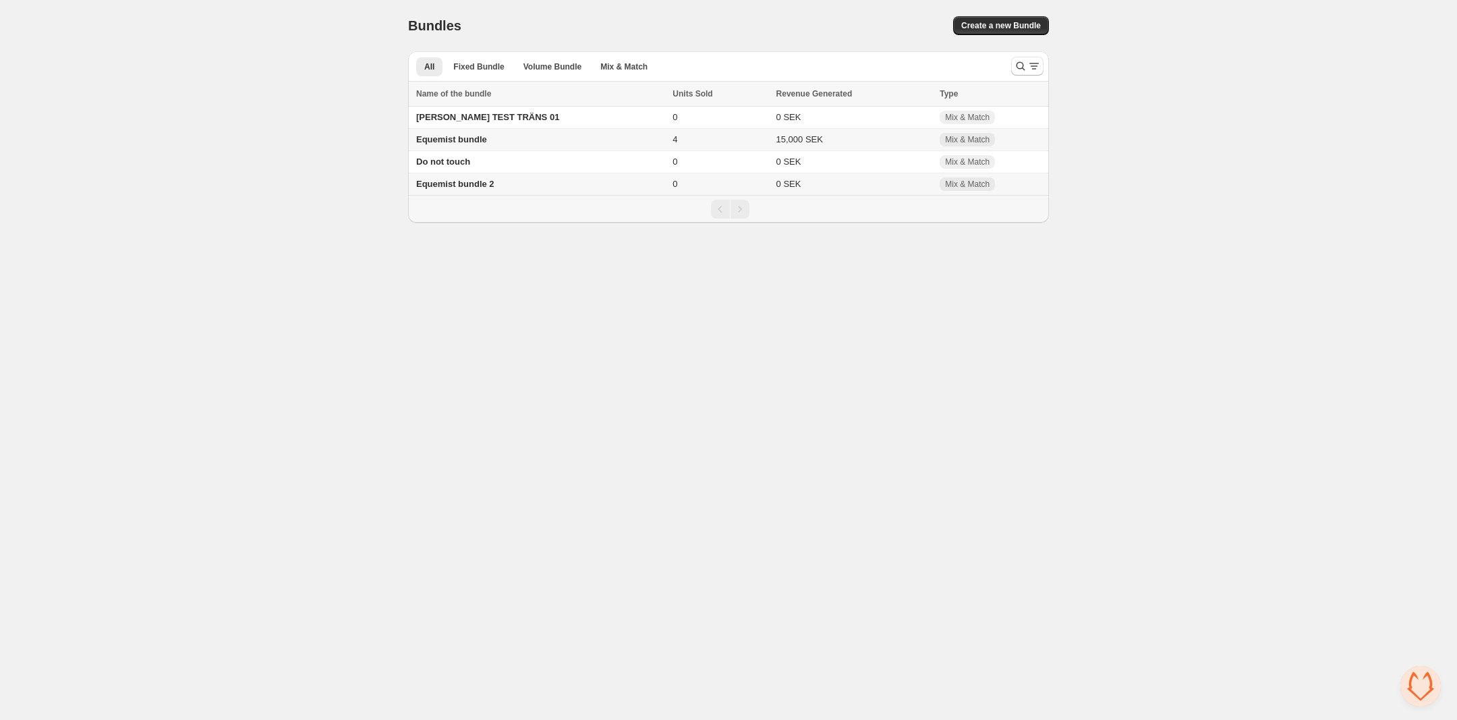
click at [453, 188] on span "Equemist bundle 2" at bounding box center [455, 184] width 78 height 10
click at [478, 189] on span "Equemist bundle 2" at bounding box center [455, 184] width 78 height 10
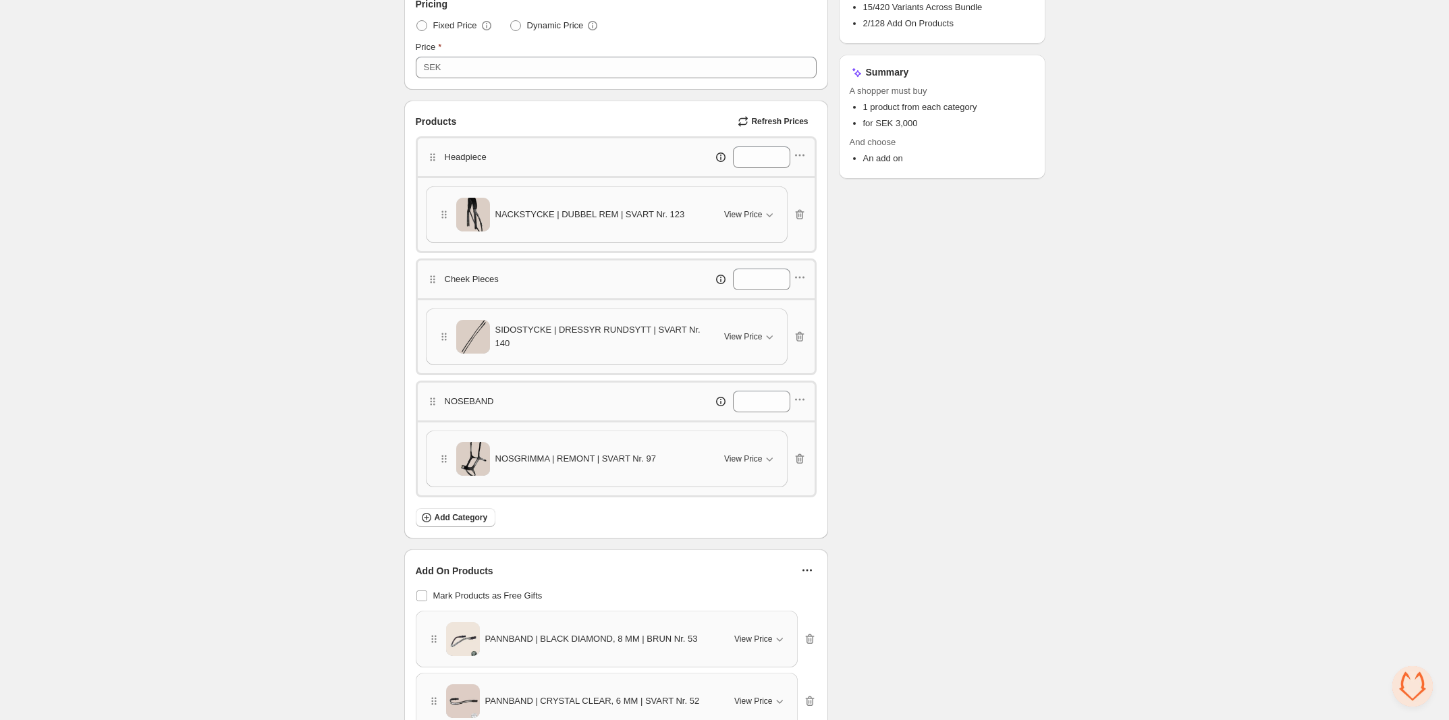
scroll to position [253, 0]
